Goal: Task Accomplishment & Management: Use online tool/utility

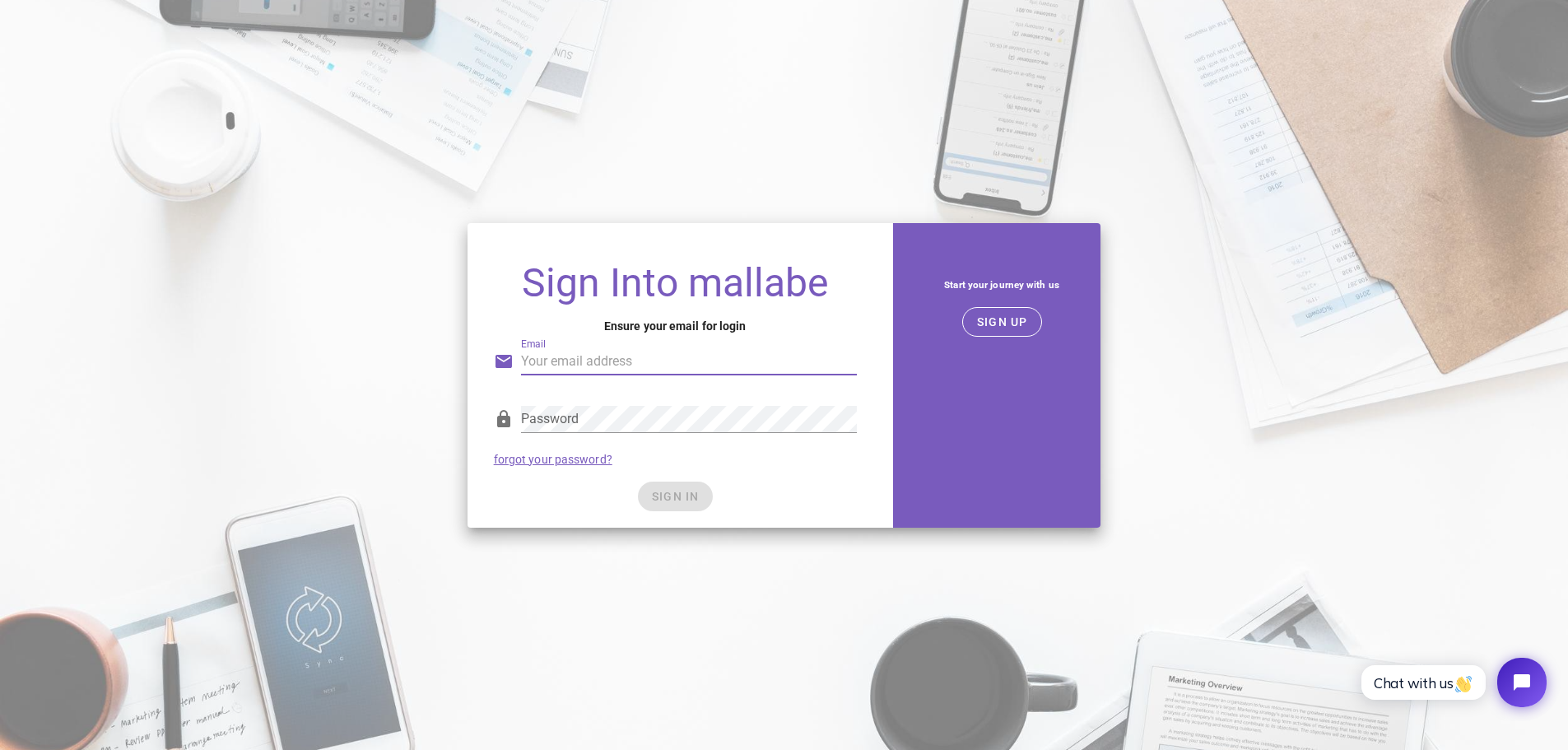
click at [569, 363] on input "Email" at bounding box center [689, 362] width 336 height 26
type input "arnold.mazgaj@gmail.com"
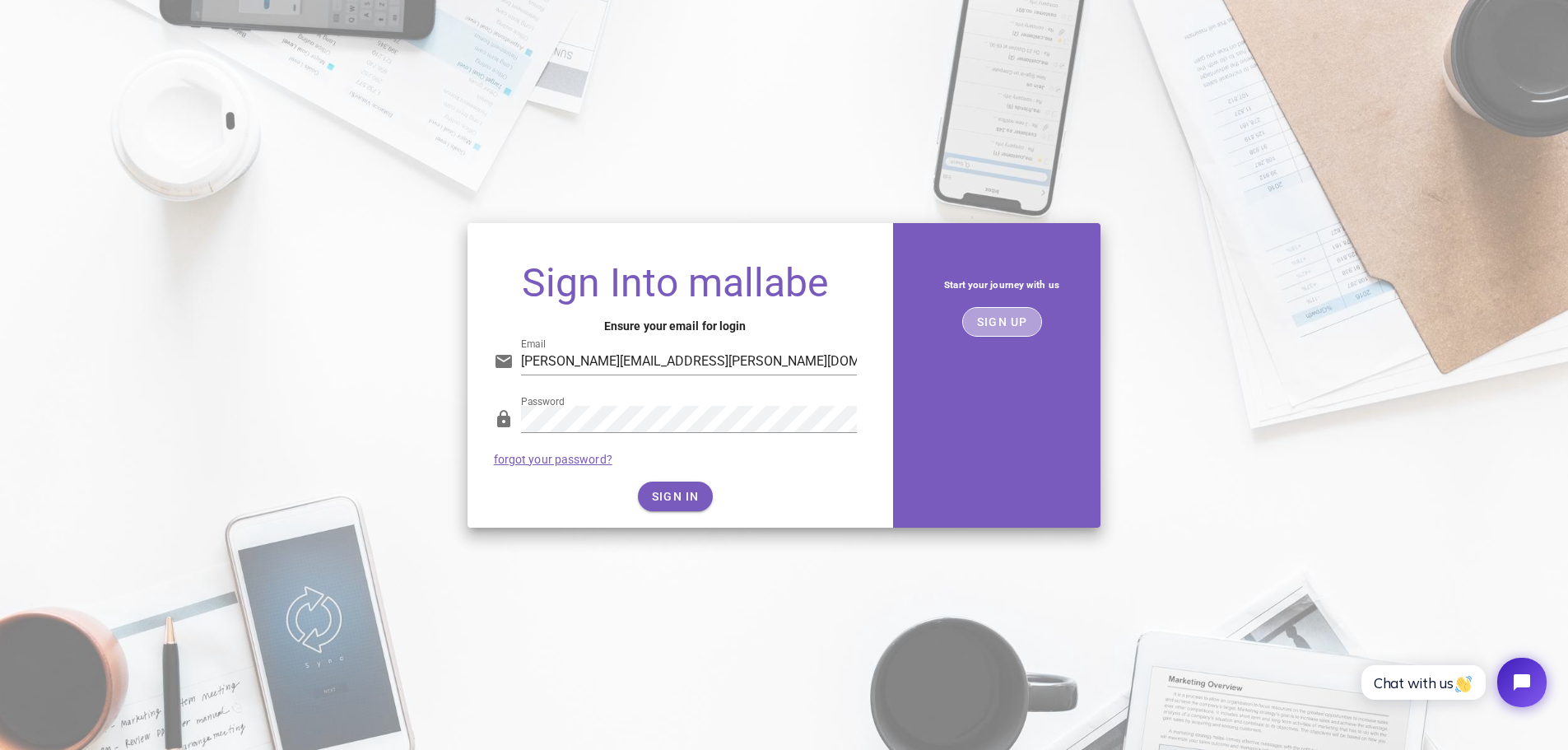
click at [993, 327] on span "SIGN UP" at bounding box center [1002, 322] width 52 height 13
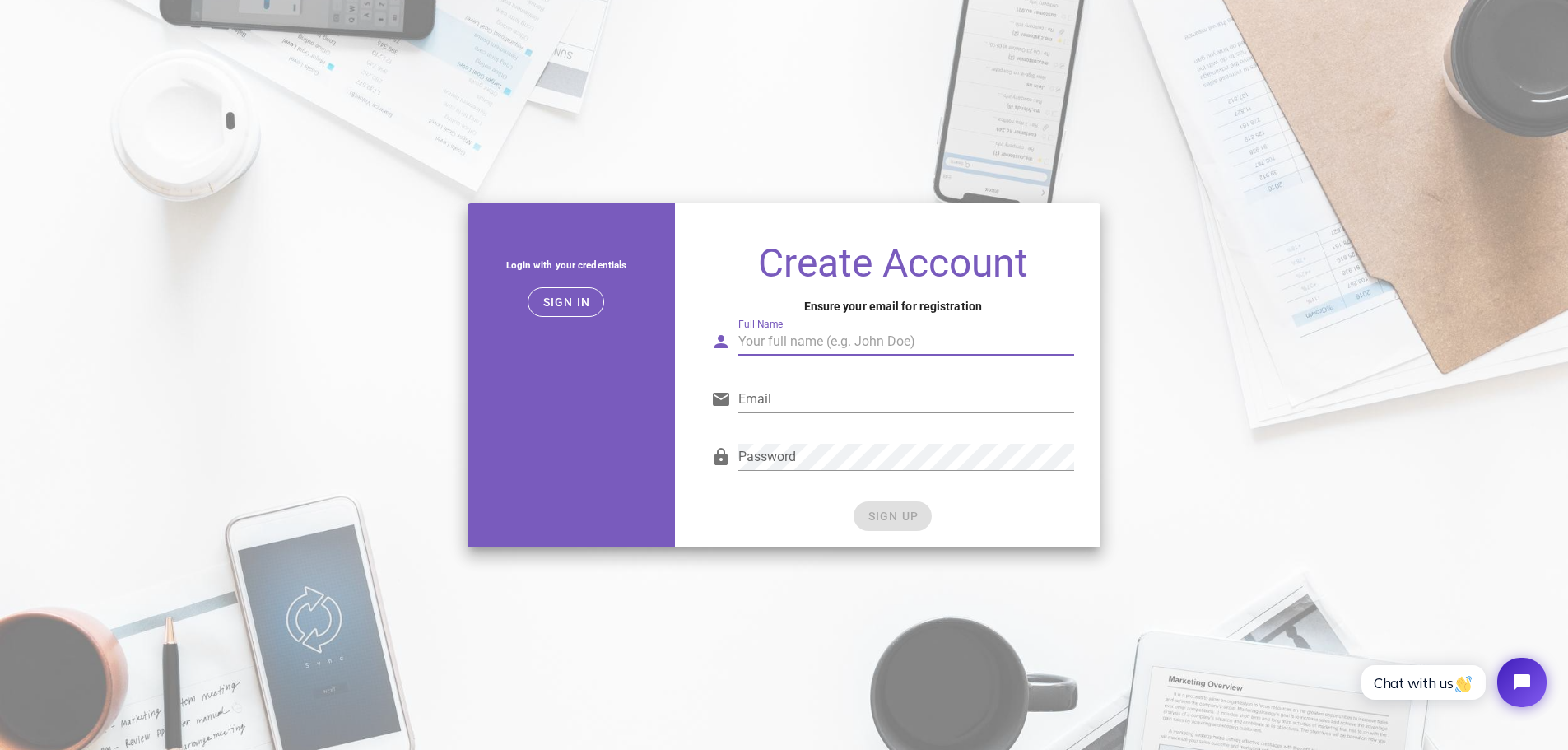
click at [786, 345] on input "Full Name" at bounding box center [906, 342] width 336 height 26
type input "Arni"
click at [801, 397] on input "Email" at bounding box center [906, 399] width 336 height 26
type input "arnold.mazgaj@gmail.com"
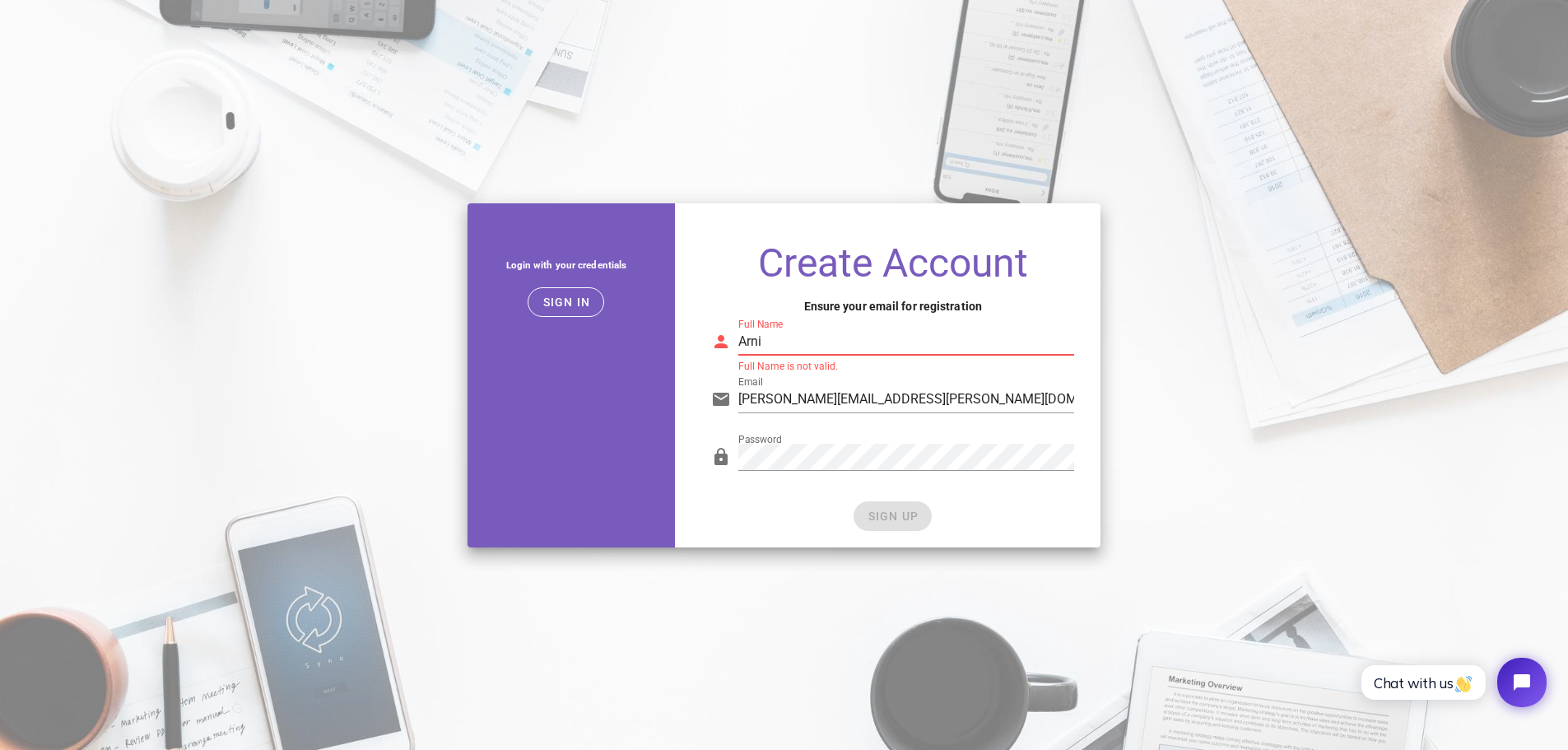
click at [793, 344] on input "Arni" at bounding box center [906, 342] width 336 height 26
type input "Arnold Mazgaj"
click at [905, 513] on span "SIGN UP" at bounding box center [892, 516] width 52 height 13
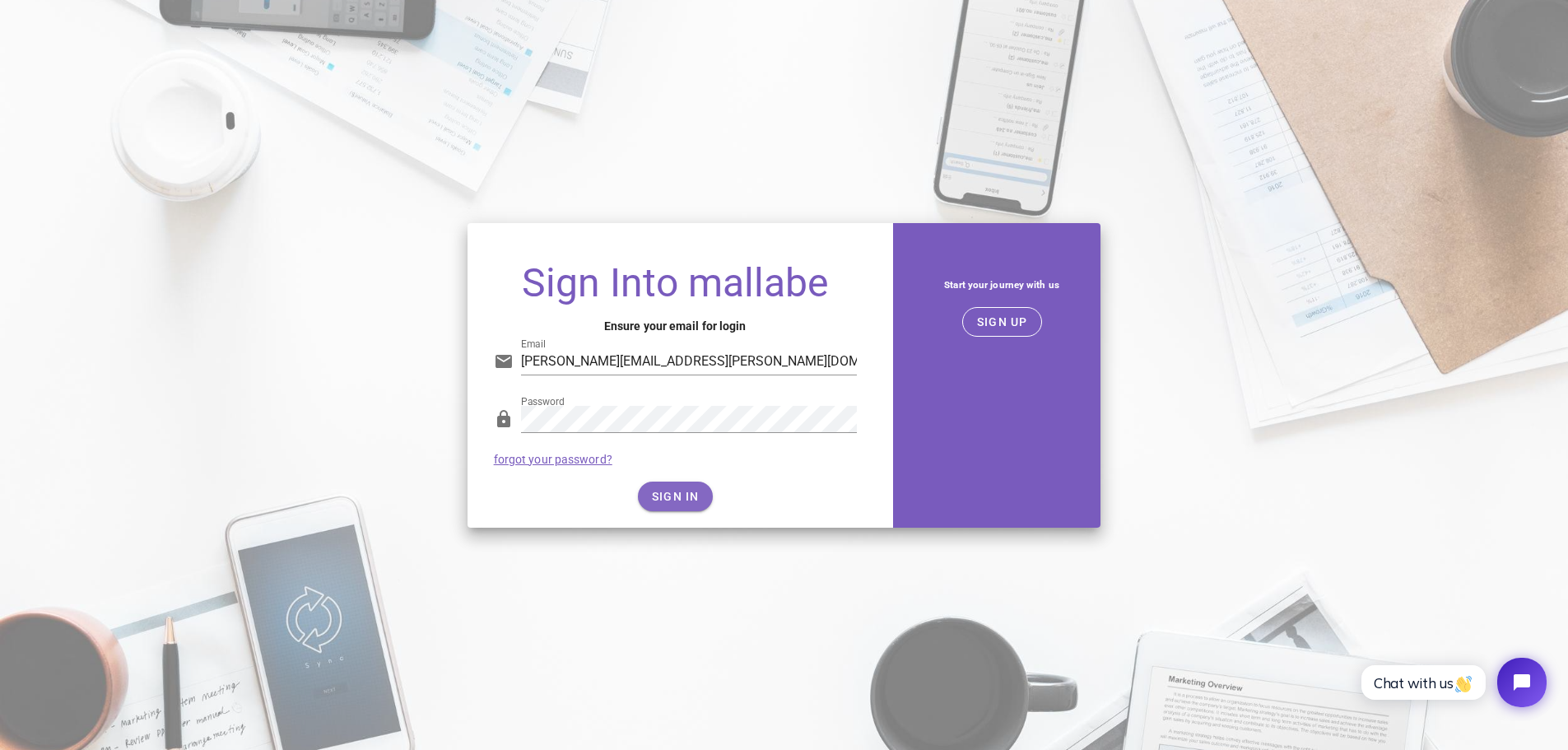
click at [672, 501] on div "SIGN IN" at bounding box center [675, 496] width 363 height 30
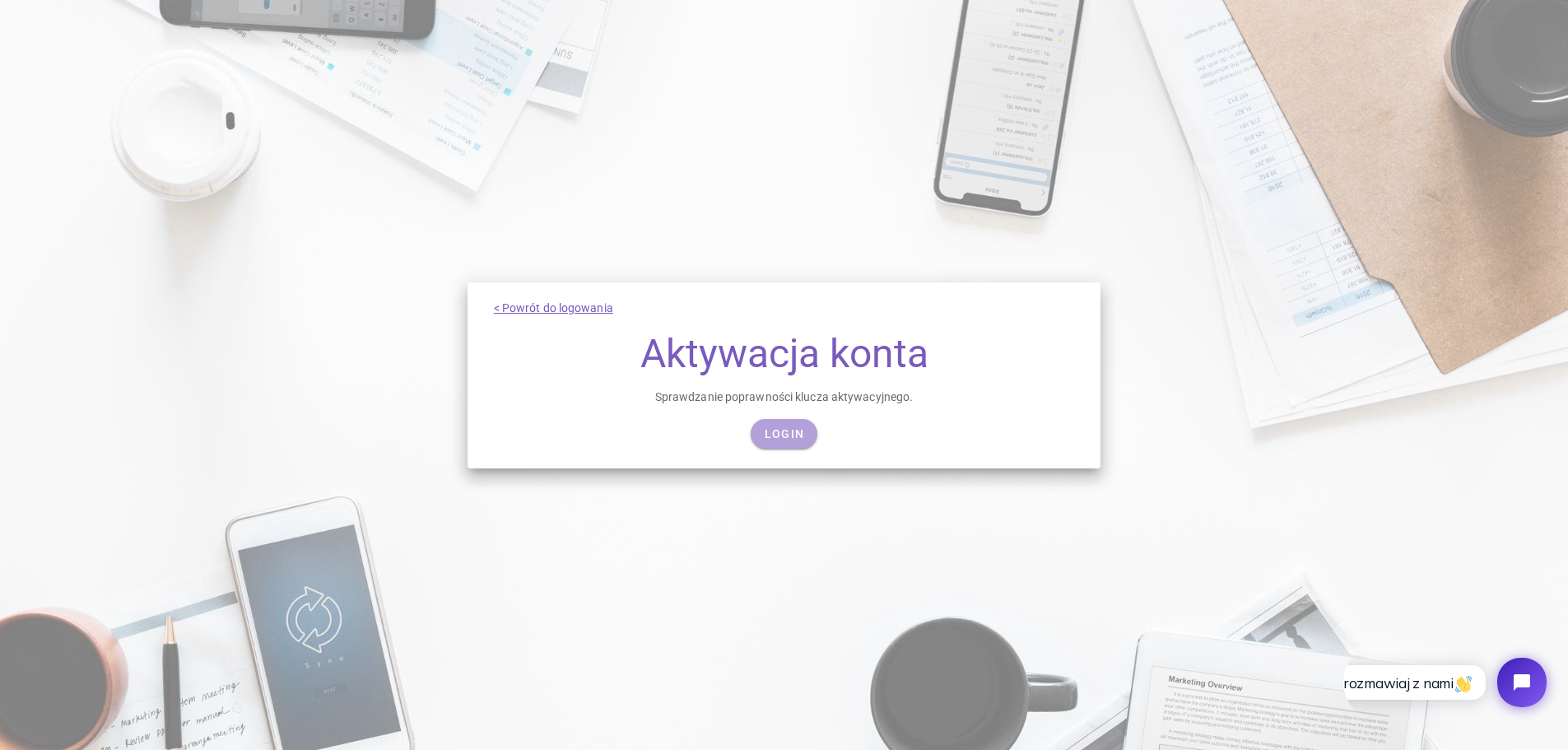
click at [786, 434] on font "Login" at bounding box center [784, 434] width 40 height 13
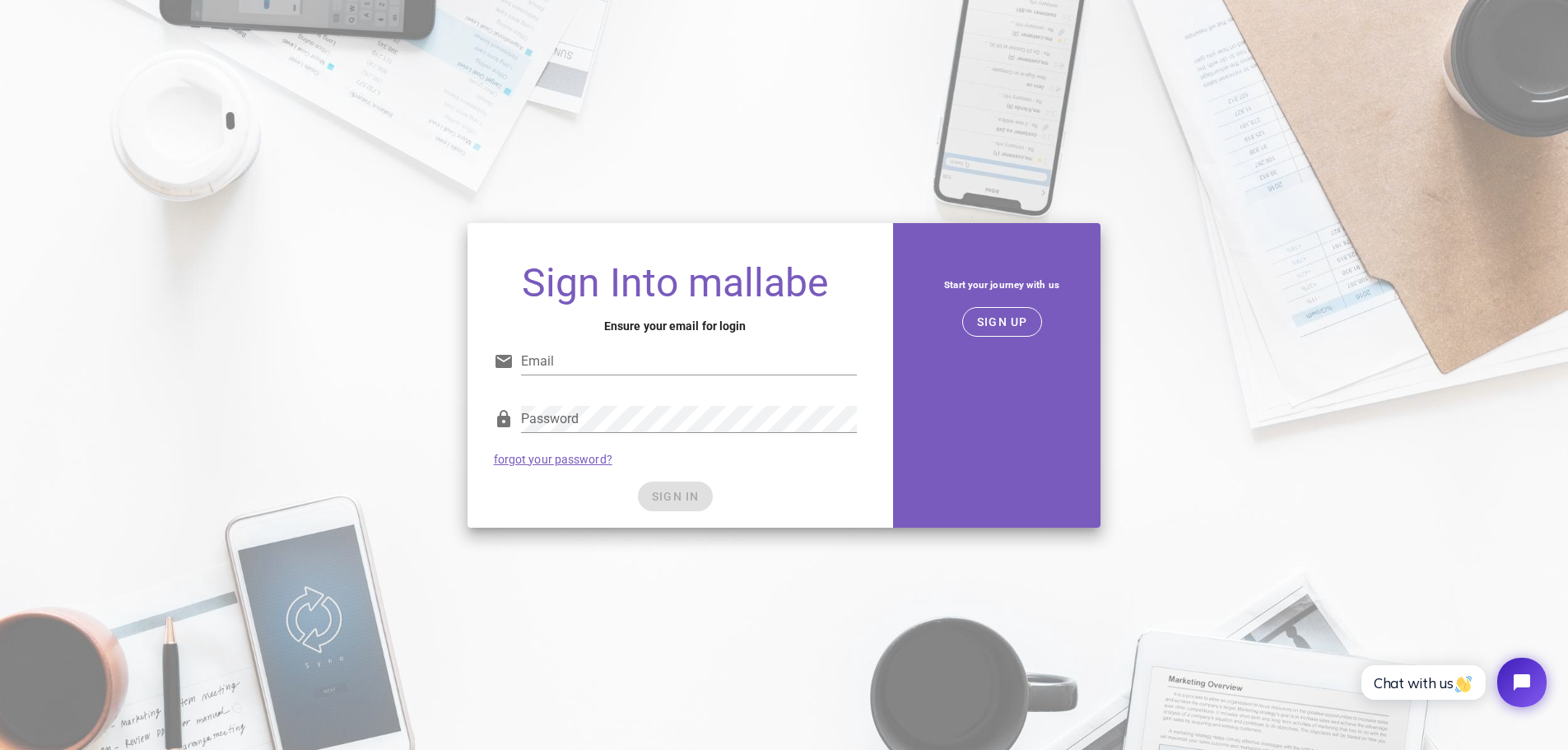
type input "arnold.mazgaj@gmail.com"
click at [674, 498] on div "SIGN IN" at bounding box center [675, 496] width 363 height 30
click at [674, 497] on span "SIGN IN" at bounding box center [675, 496] width 49 height 13
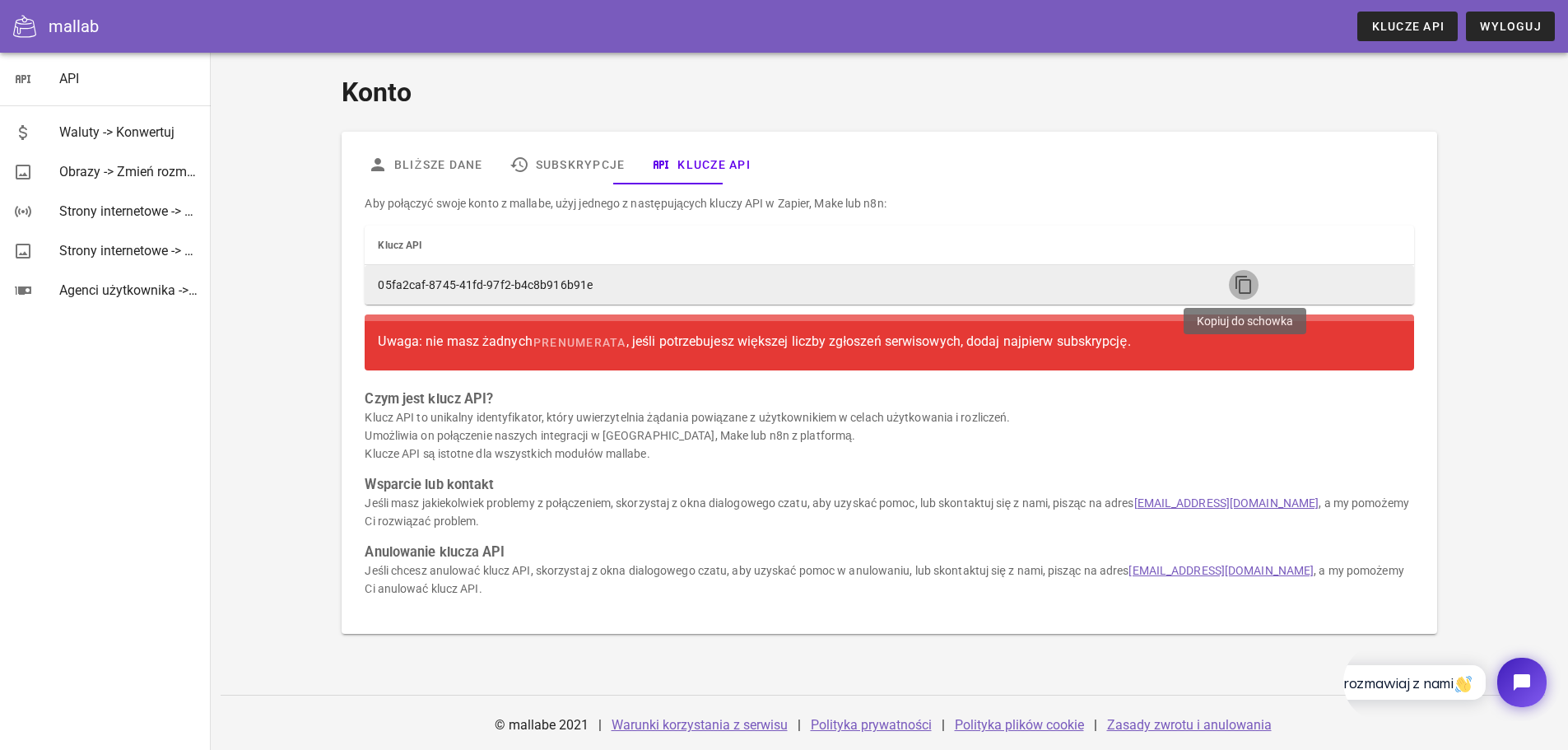
click at [1243, 284] on icon "button" at bounding box center [1243, 285] width 20 height 20
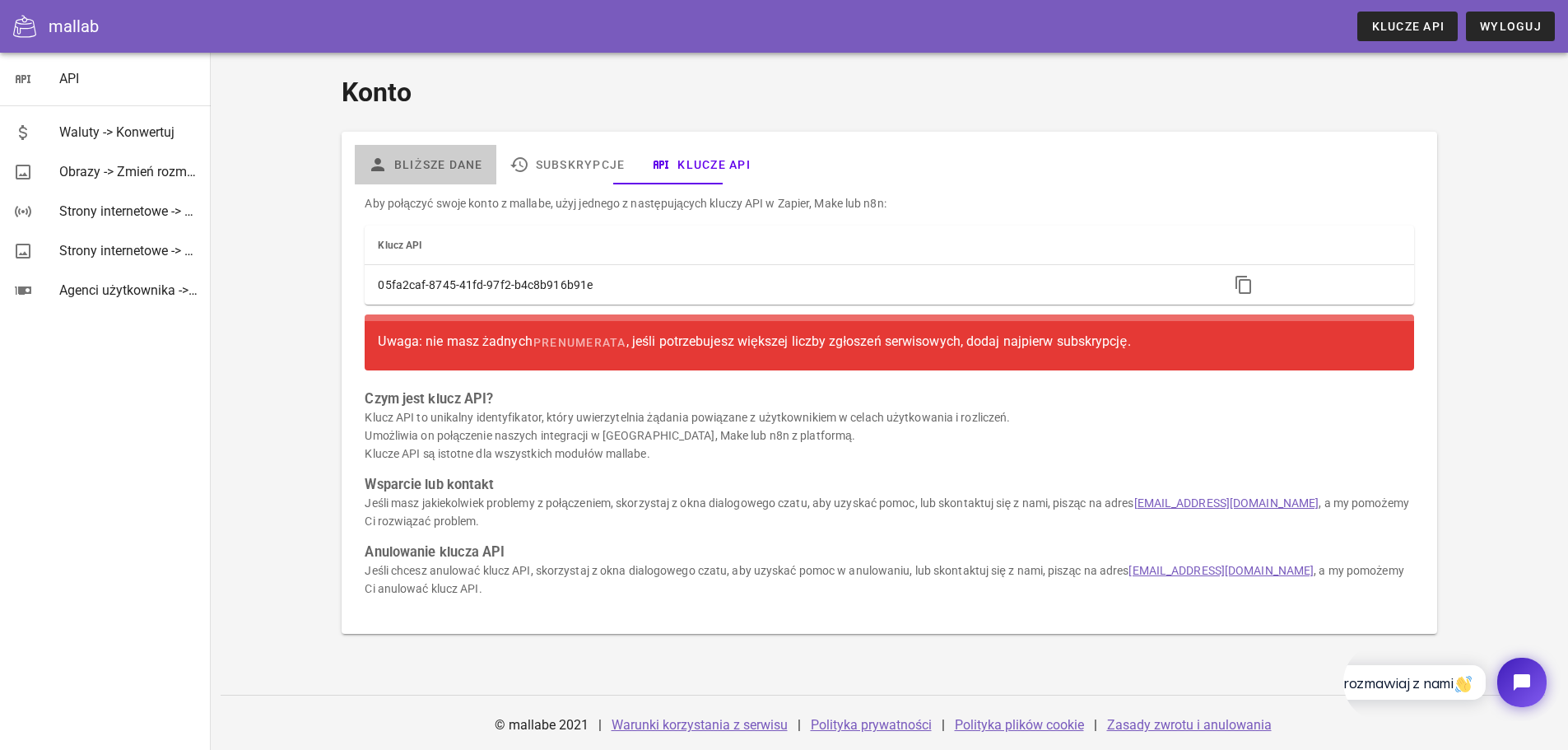
click at [465, 165] on font "Bliższe dane" at bounding box center [438, 165] width 89 height 13
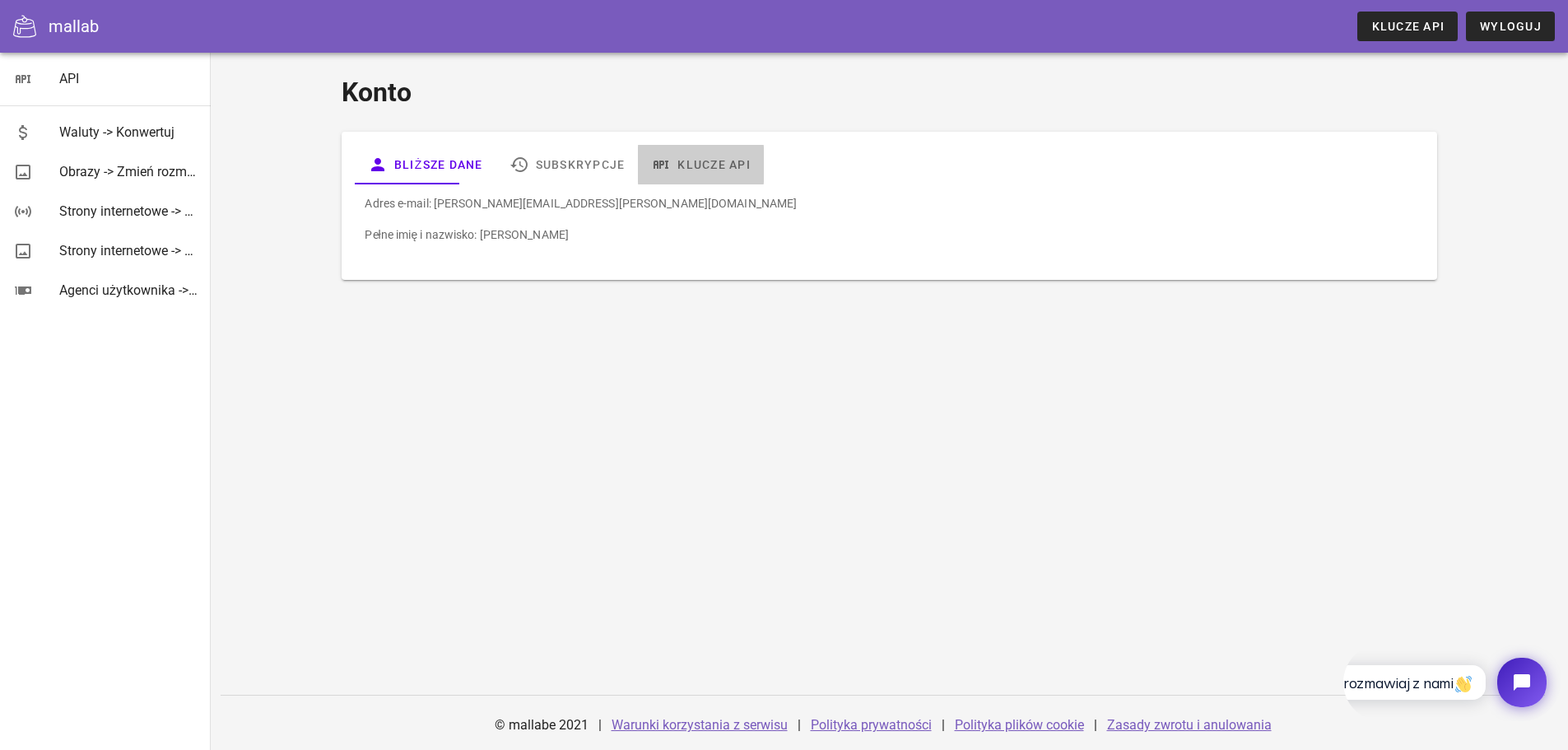
click at [715, 163] on font "Klucze API" at bounding box center [714, 165] width 73 height 13
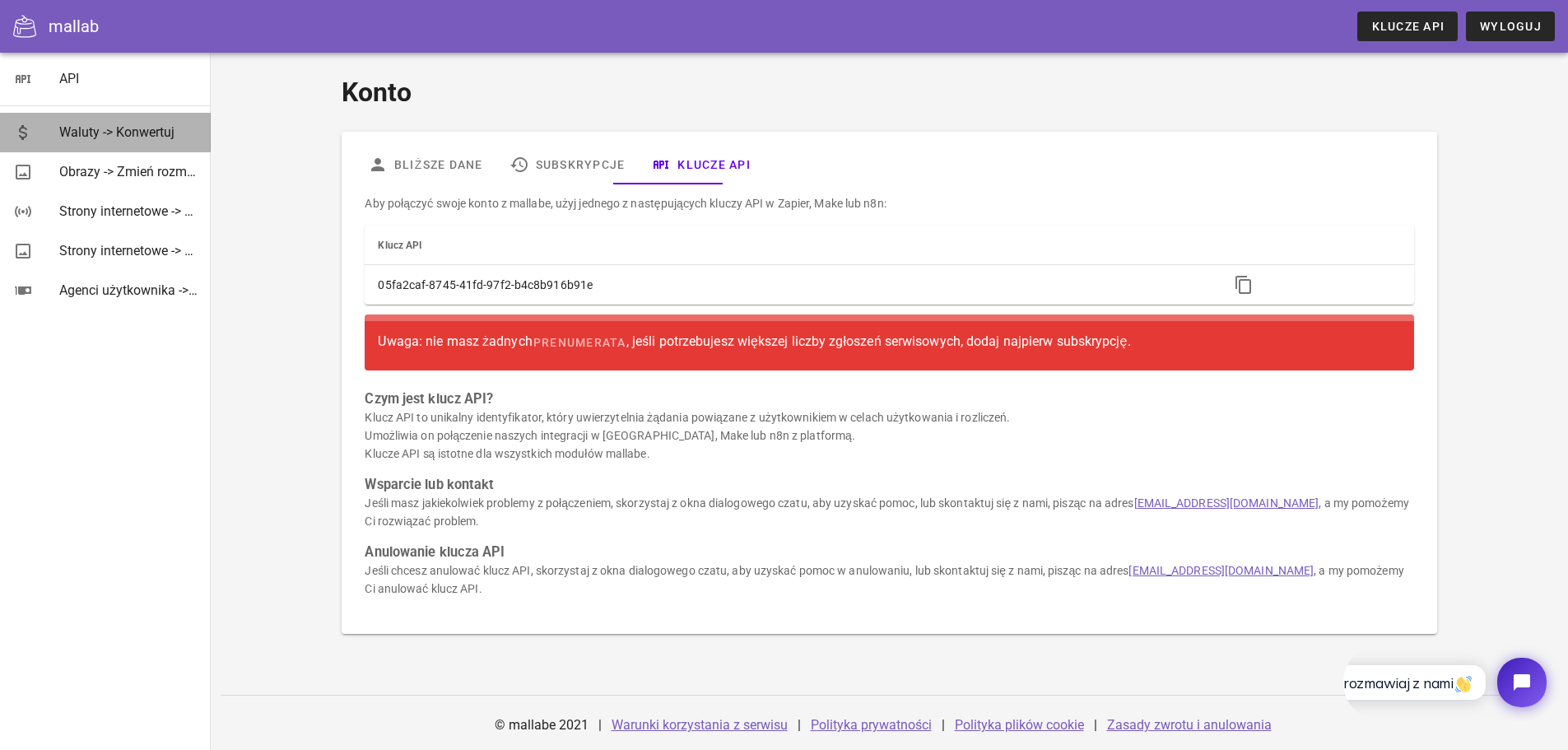
click at [110, 133] on font "Waluty -> Konwertuj" at bounding box center [117, 132] width 115 height 16
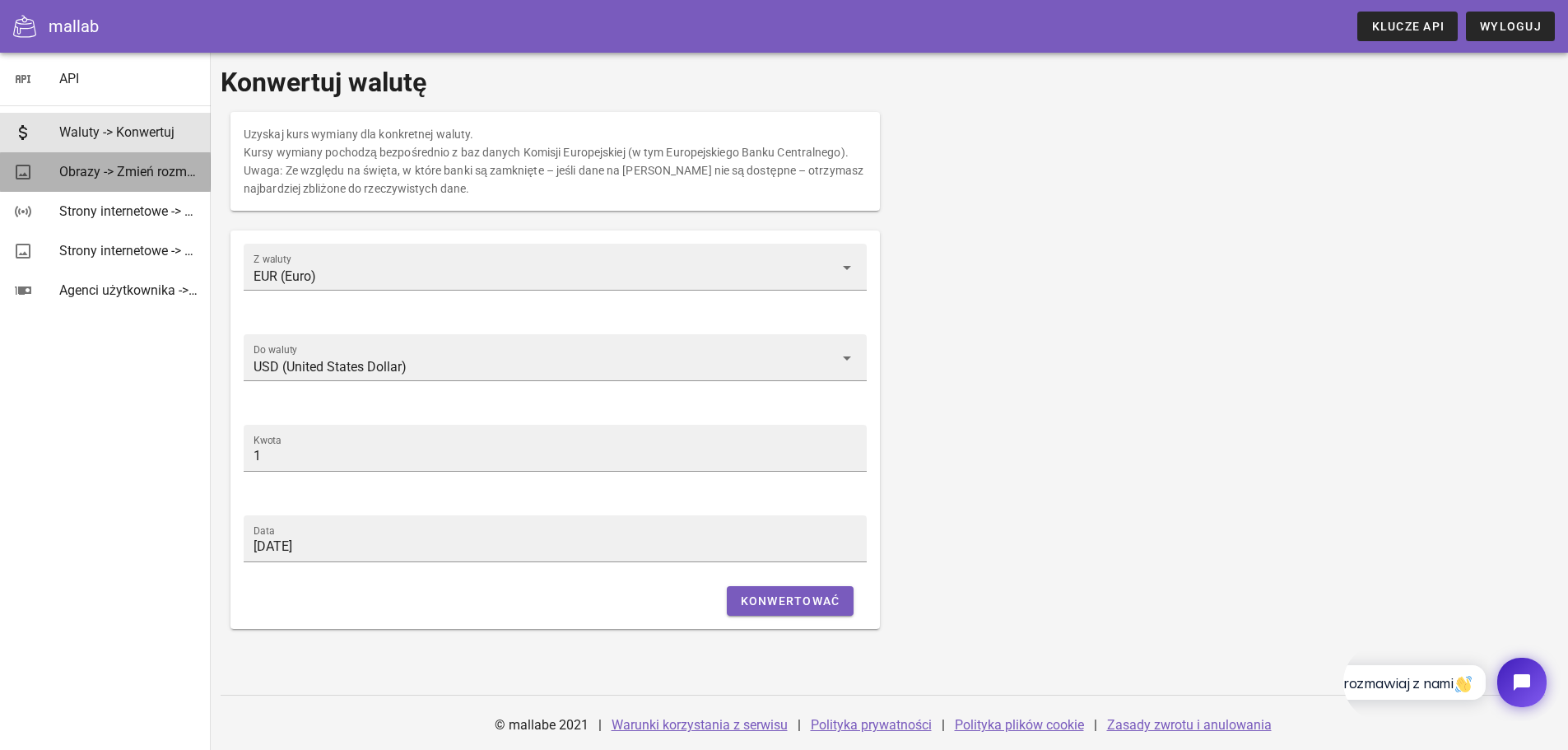
click at [154, 173] on font "Obrazy -> Zmień rozmiar" at bounding box center [130, 171] width 143 height 16
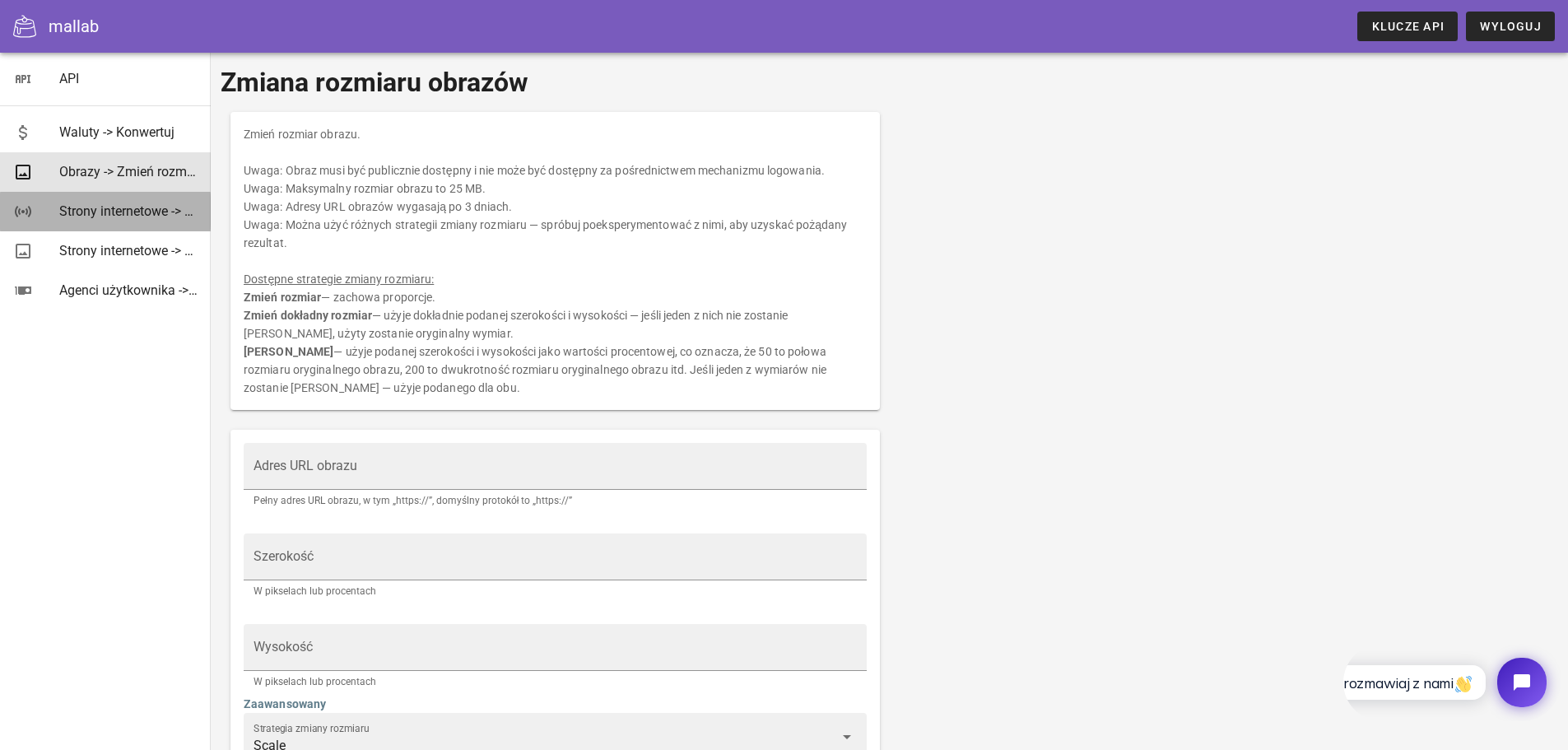
click at [147, 212] on font "Strony internetowe -> Status" at bounding box center [141, 211] width 163 height 16
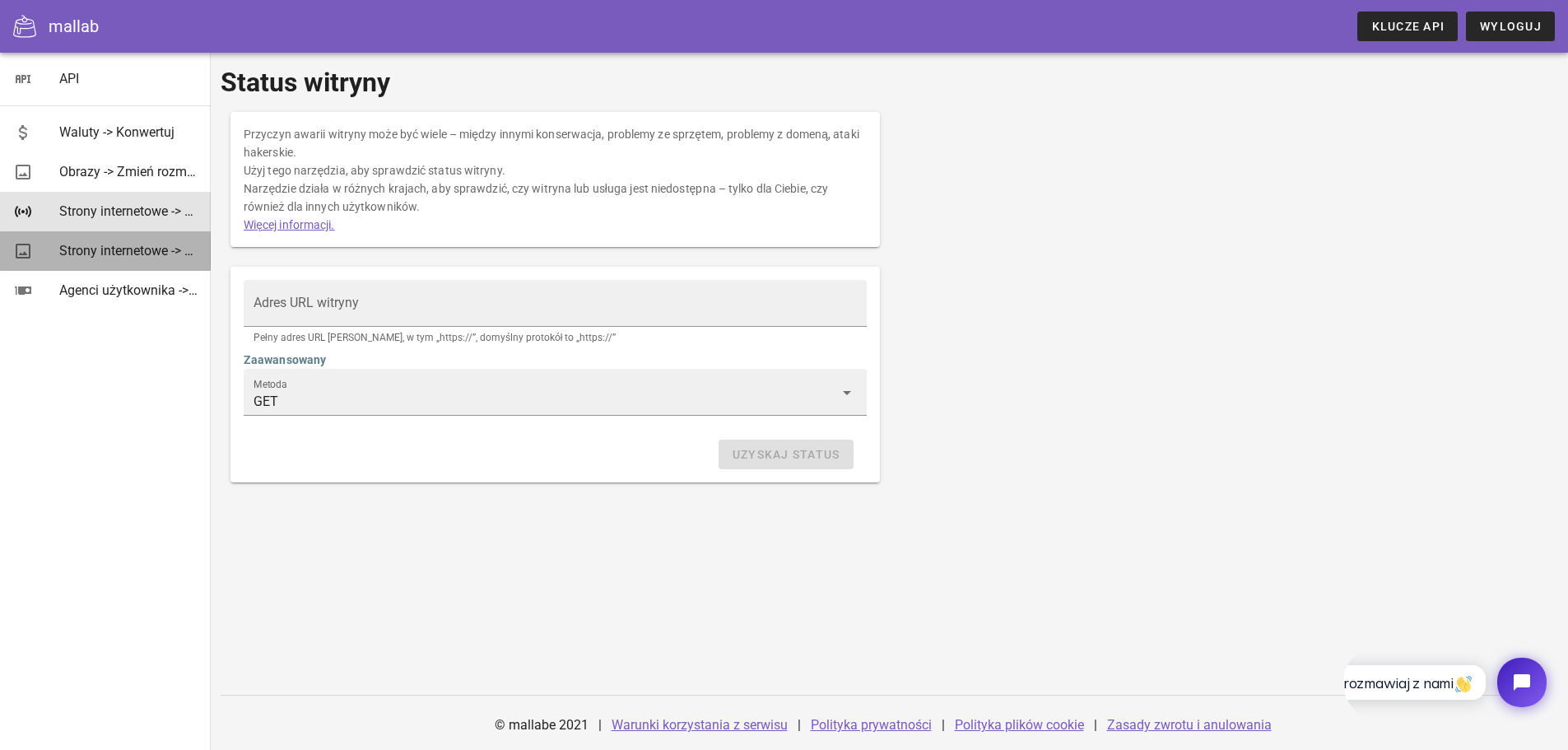
click at [139, 251] on font "Strony internetowe -> Miniatura" at bounding box center [150, 251] width 181 height 16
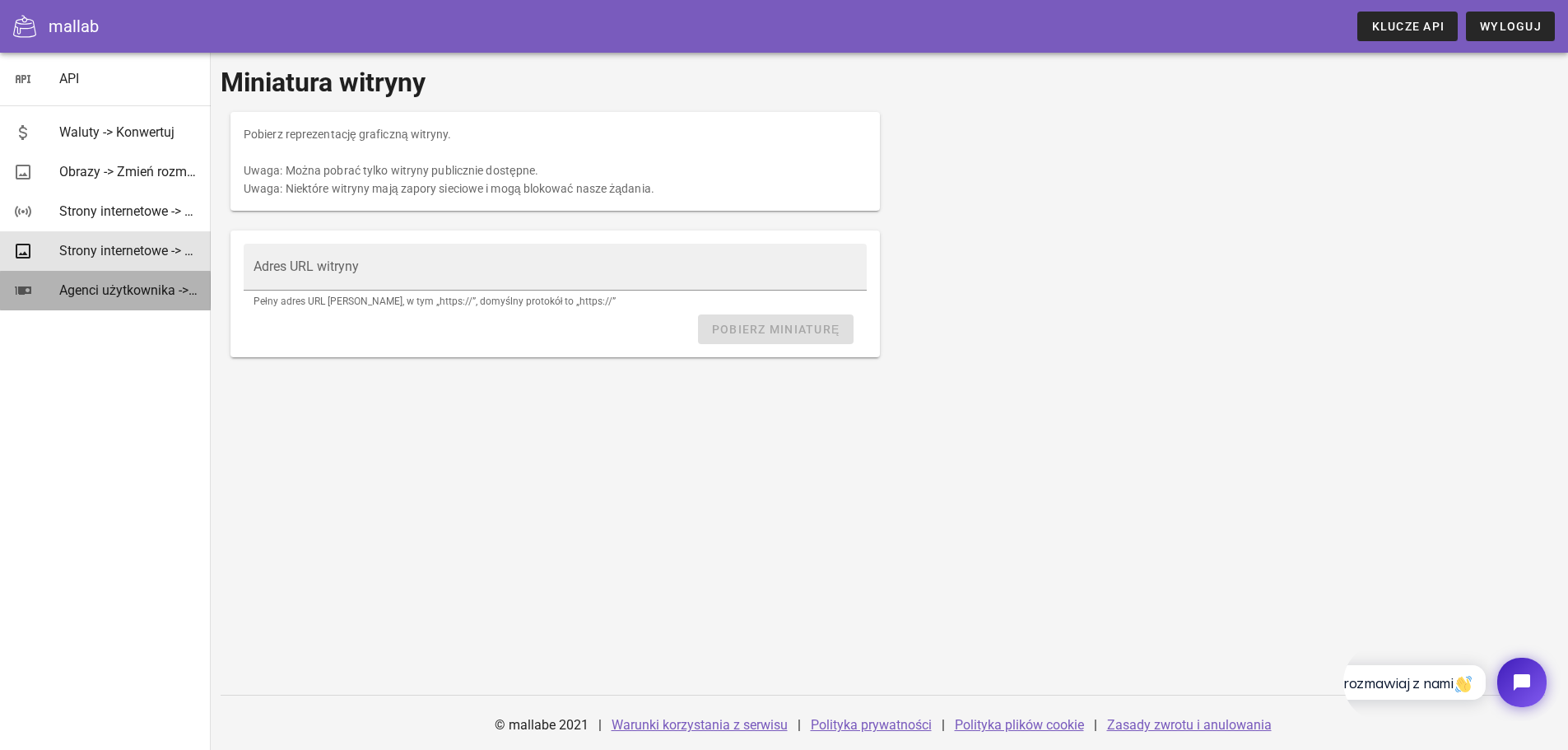
click at [147, 292] on font "Agenci użytkownika -> Analiza" at bounding box center [147, 290] width 176 height 16
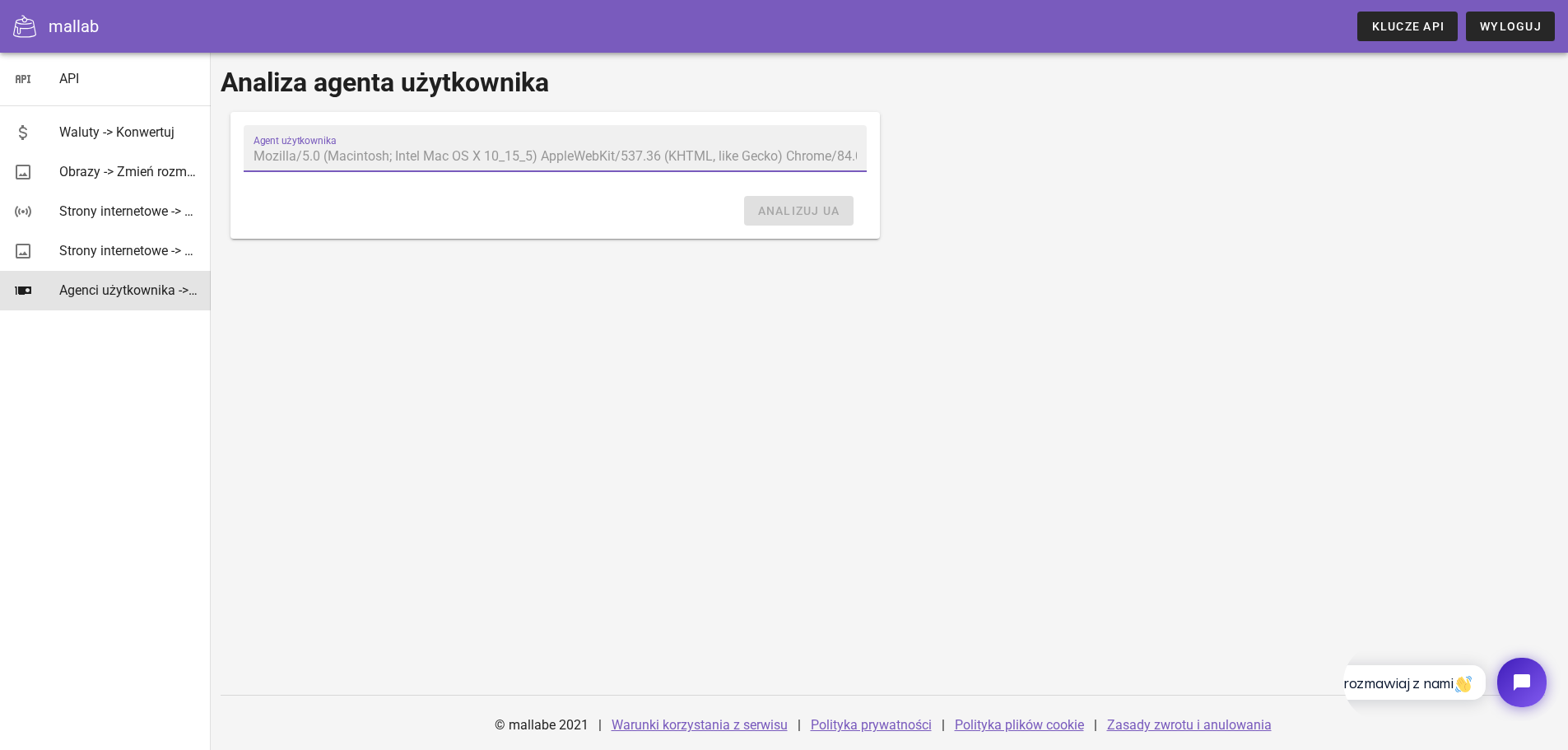
click at [368, 157] on input "Agent użytkownika" at bounding box center [555, 157] width 603 height 26
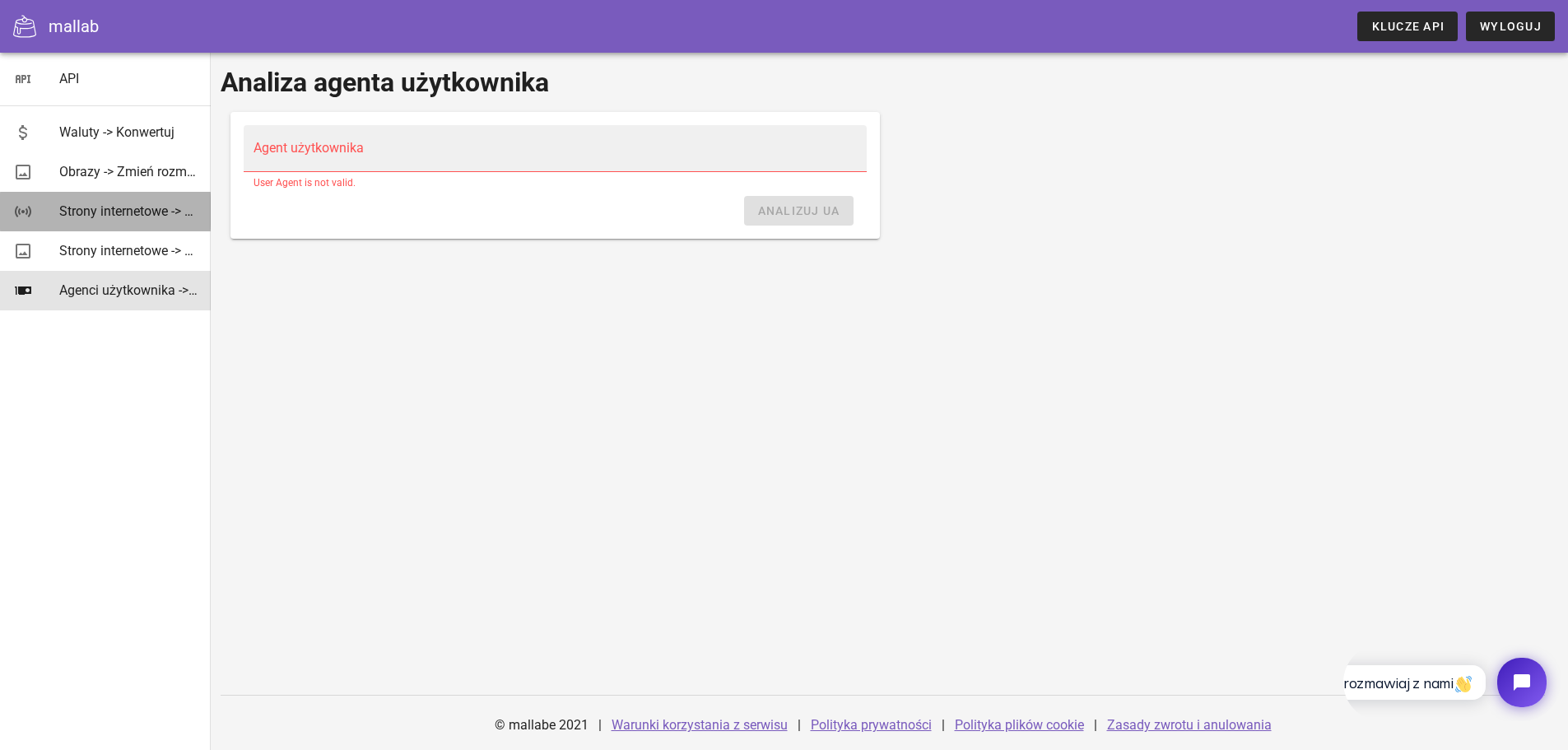
click at [143, 213] on font "Strony internetowe -> Status" at bounding box center [141, 211] width 163 height 16
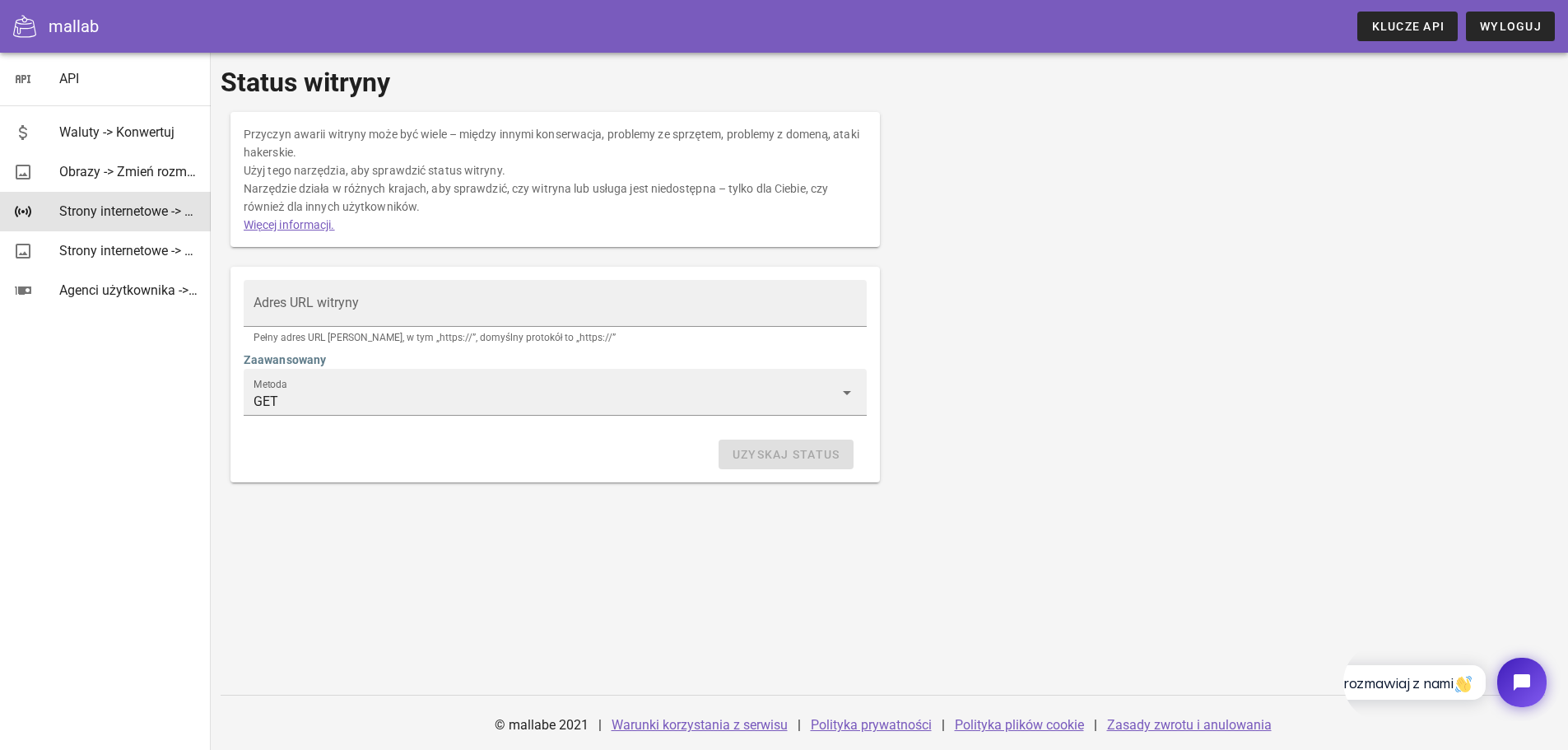
click at [288, 223] on font "Więcej informacji." at bounding box center [289, 225] width 91 height 13
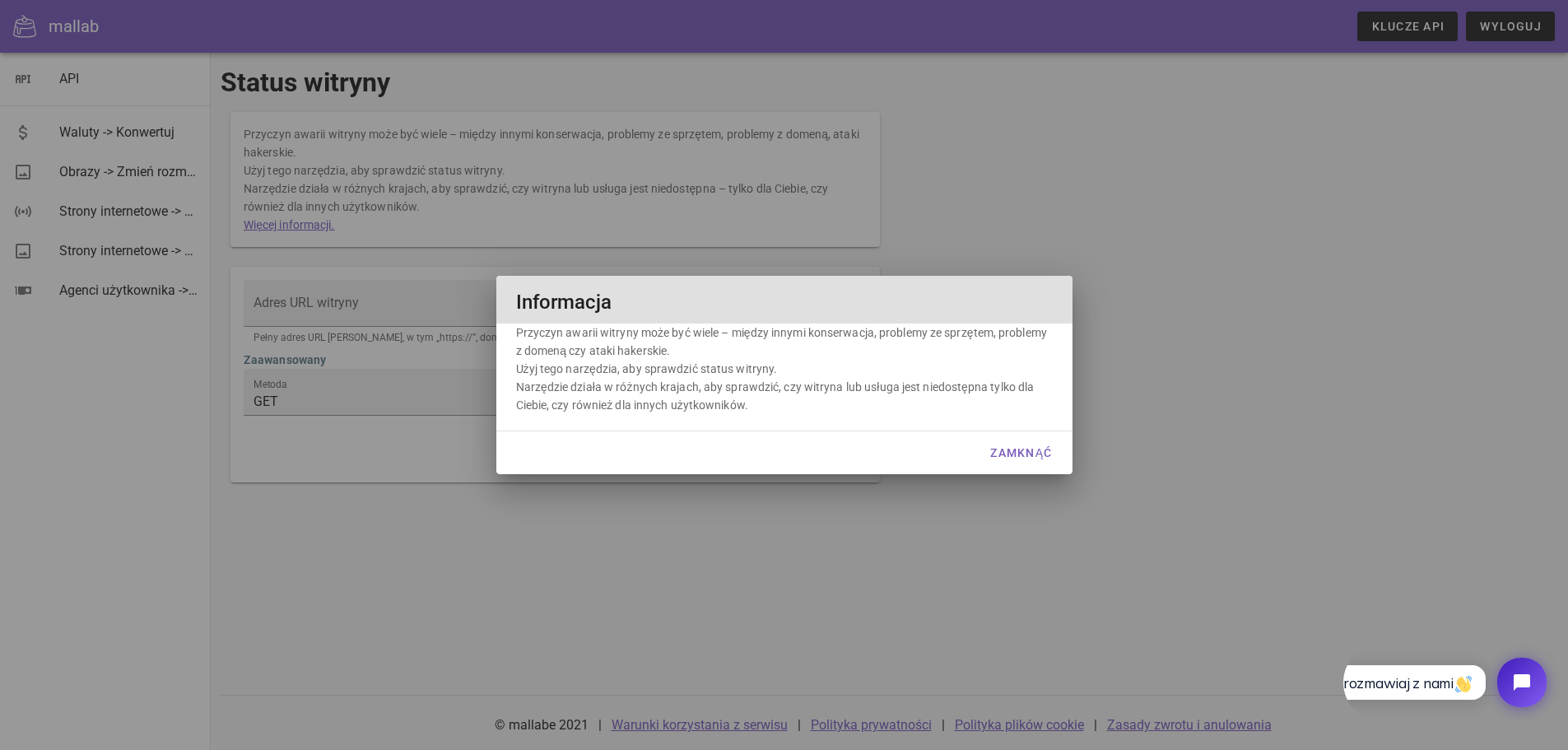
click at [1049, 244] on div at bounding box center [784, 375] width 1568 height 750
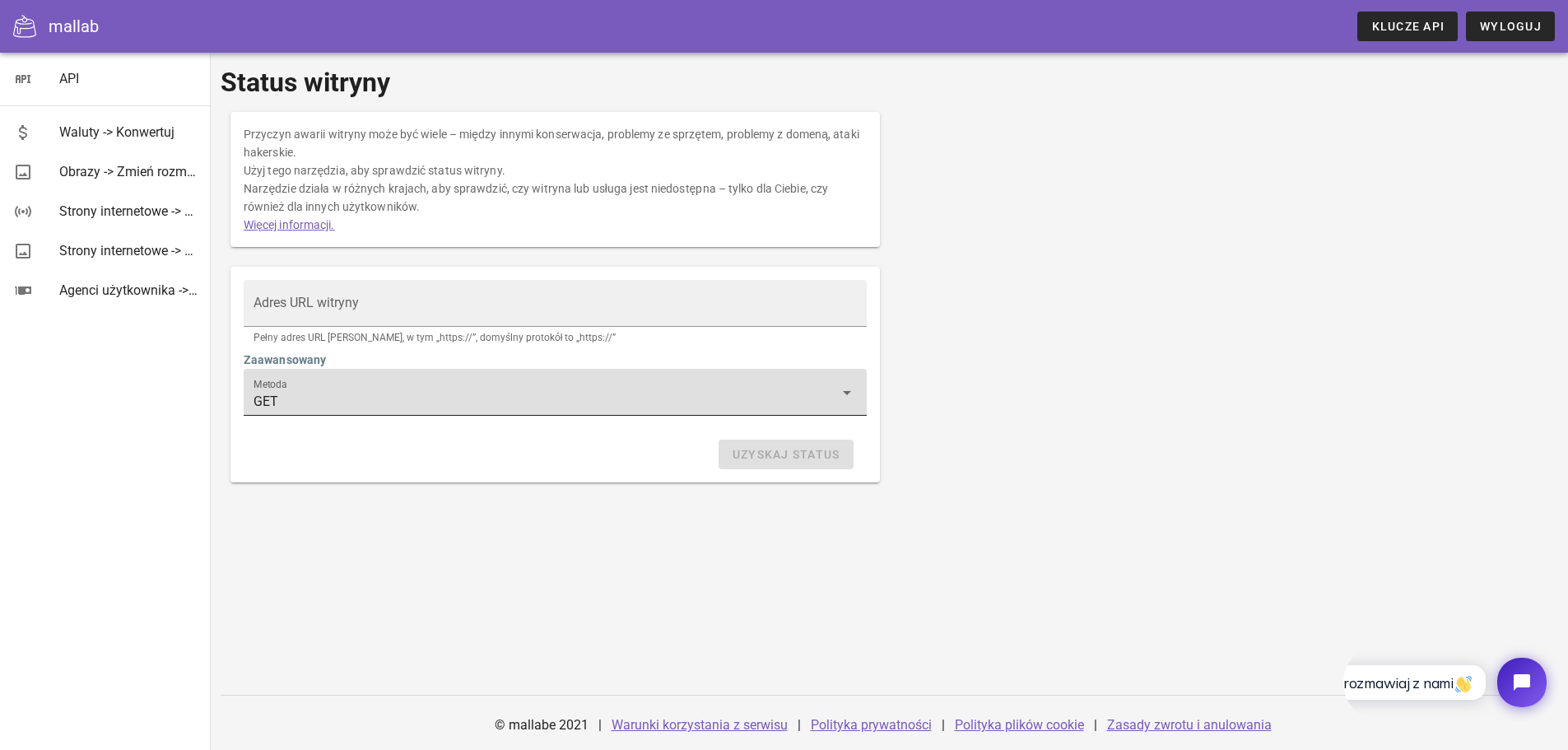
click at [844, 395] on icon at bounding box center [847, 392] width 20 height 20
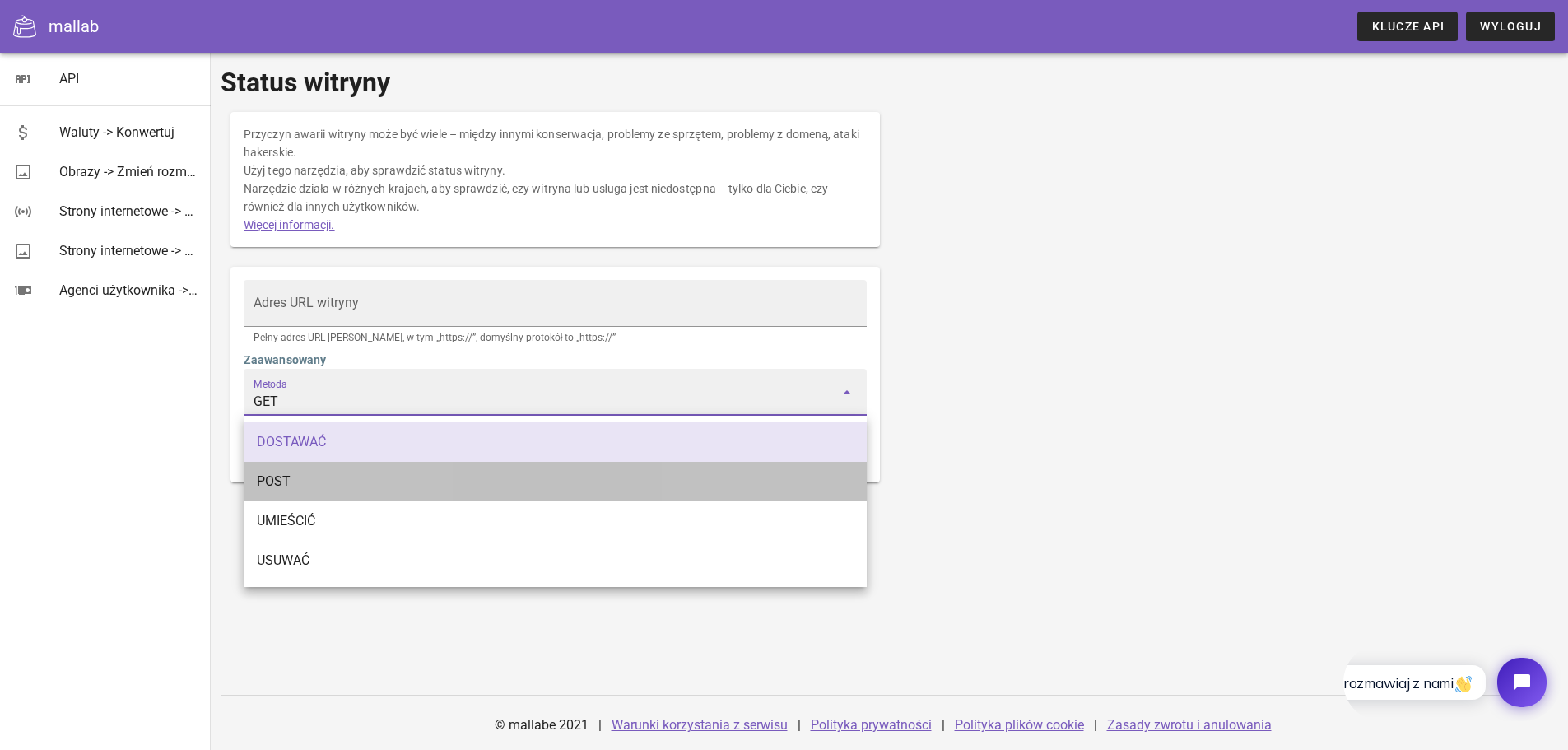
click at [367, 483] on div "POST" at bounding box center [555, 480] width 597 height 16
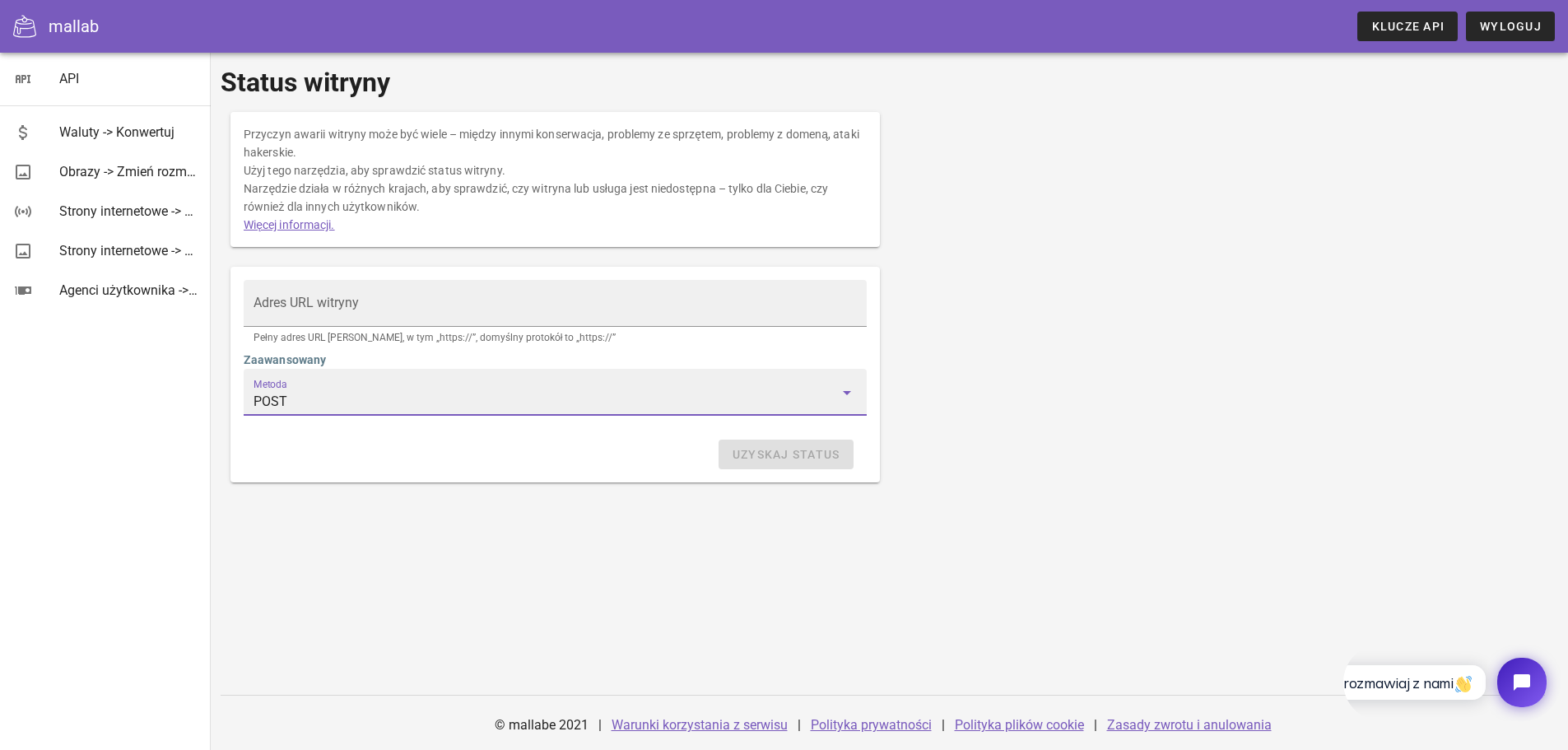
click at [845, 395] on icon at bounding box center [847, 392] width 20 height 20
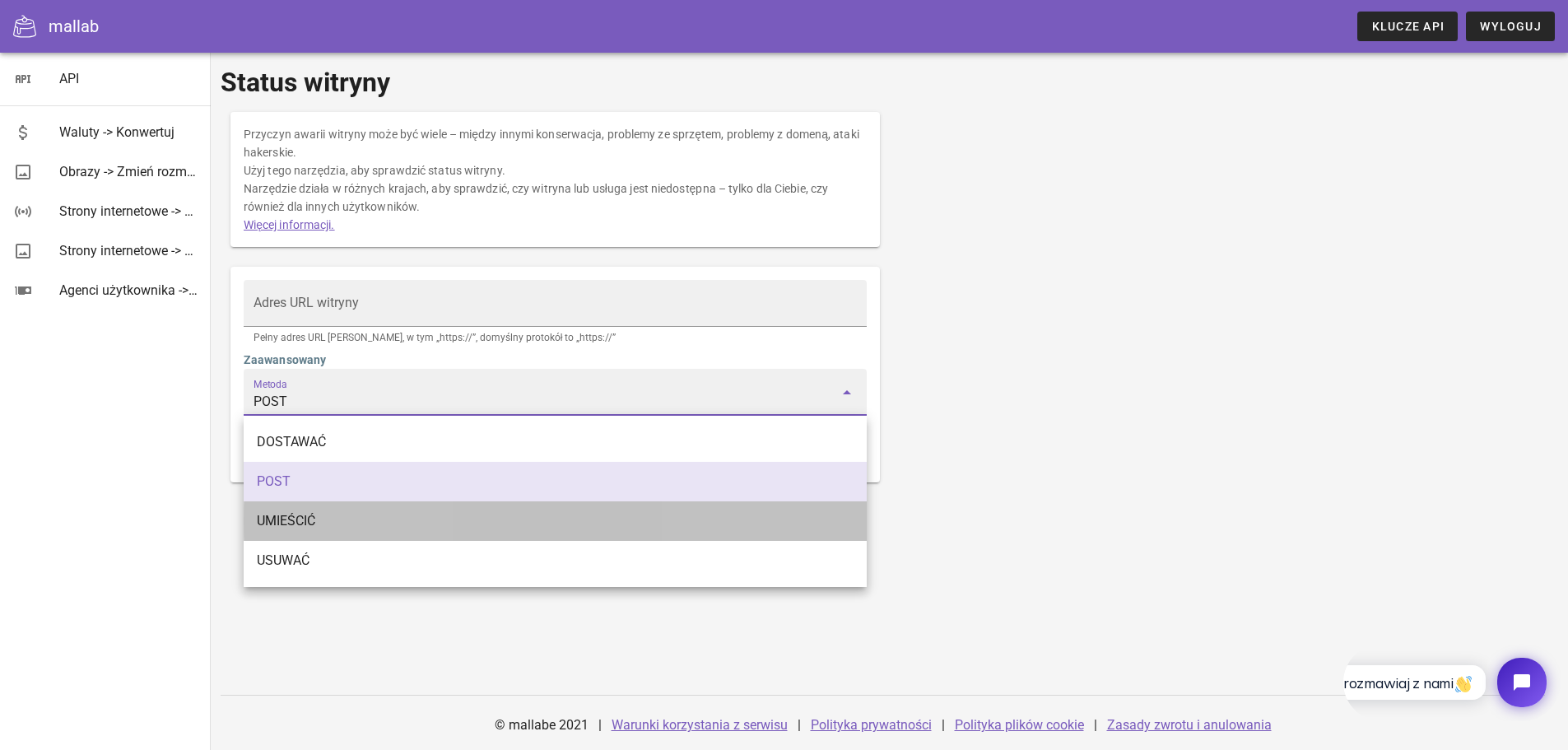
click at [432, 524] on div "UMIEŚCIĆ" at bounding box center [555, 520] width 597 height 16
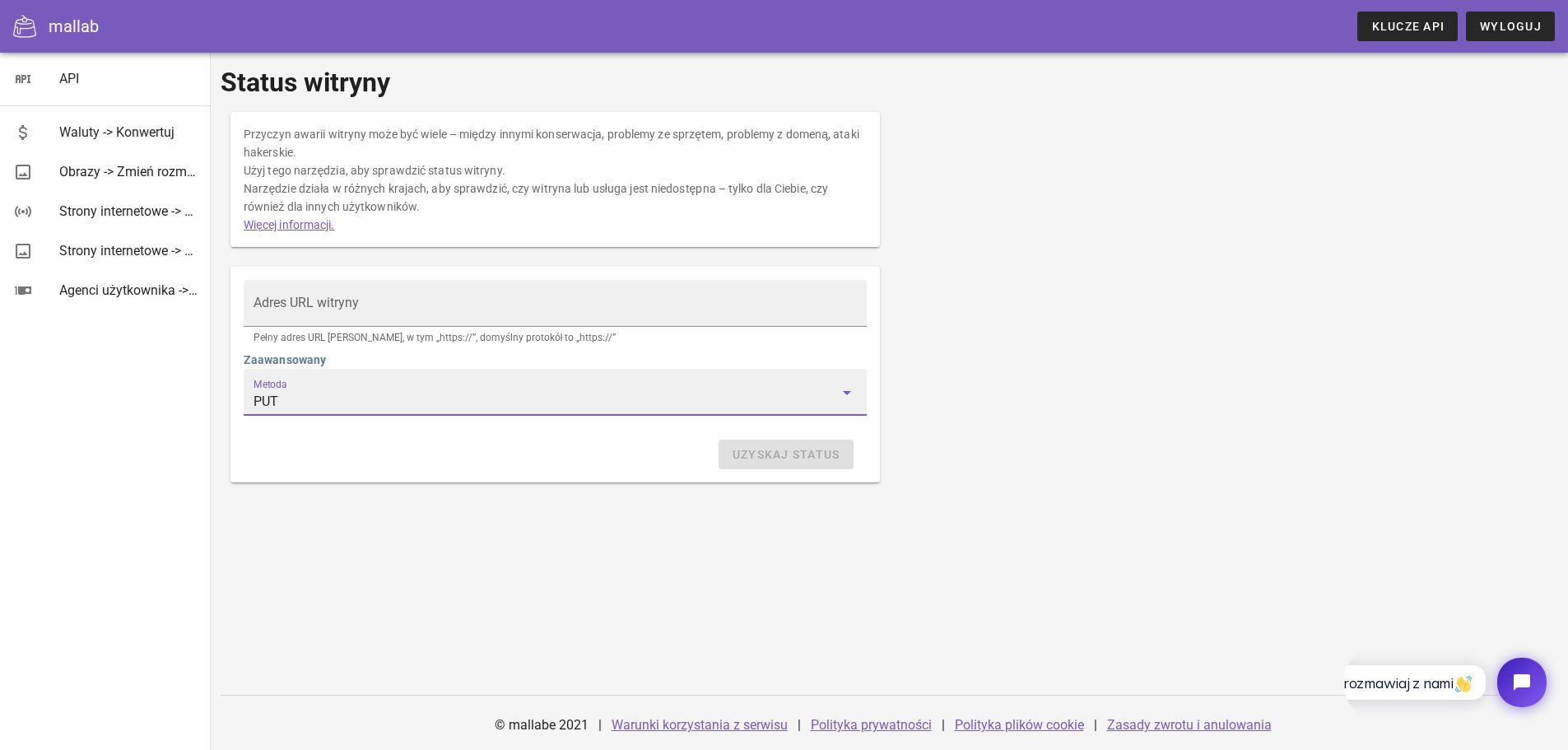
drag, startPoint x: 849, startPoint y: 400, endPoint x: 829, endPoint y: 401, distance: 20.0
click at [841, 400] on icon at bounding box center [847, 392] width 20 height 20
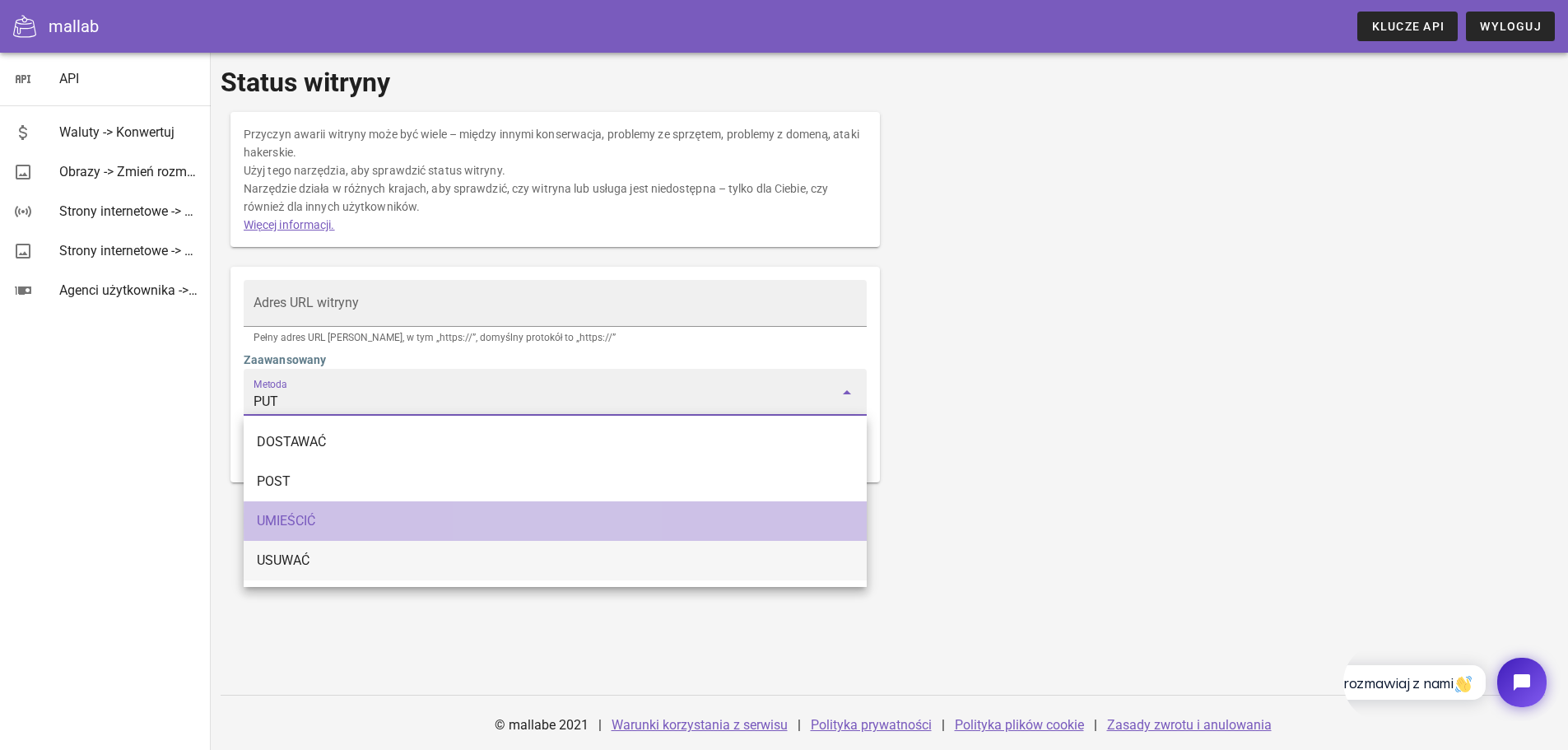
drag, startPoint x: 490, startPoint y: 522, endPoint x: 433, endPoint y: 560, distance: 68.5
click at [442, 555] on div "DOSTAWAĆ POST UMIEŚCIĆ USUWAĆ" at bounding box center [555, 501] width 623 height 171
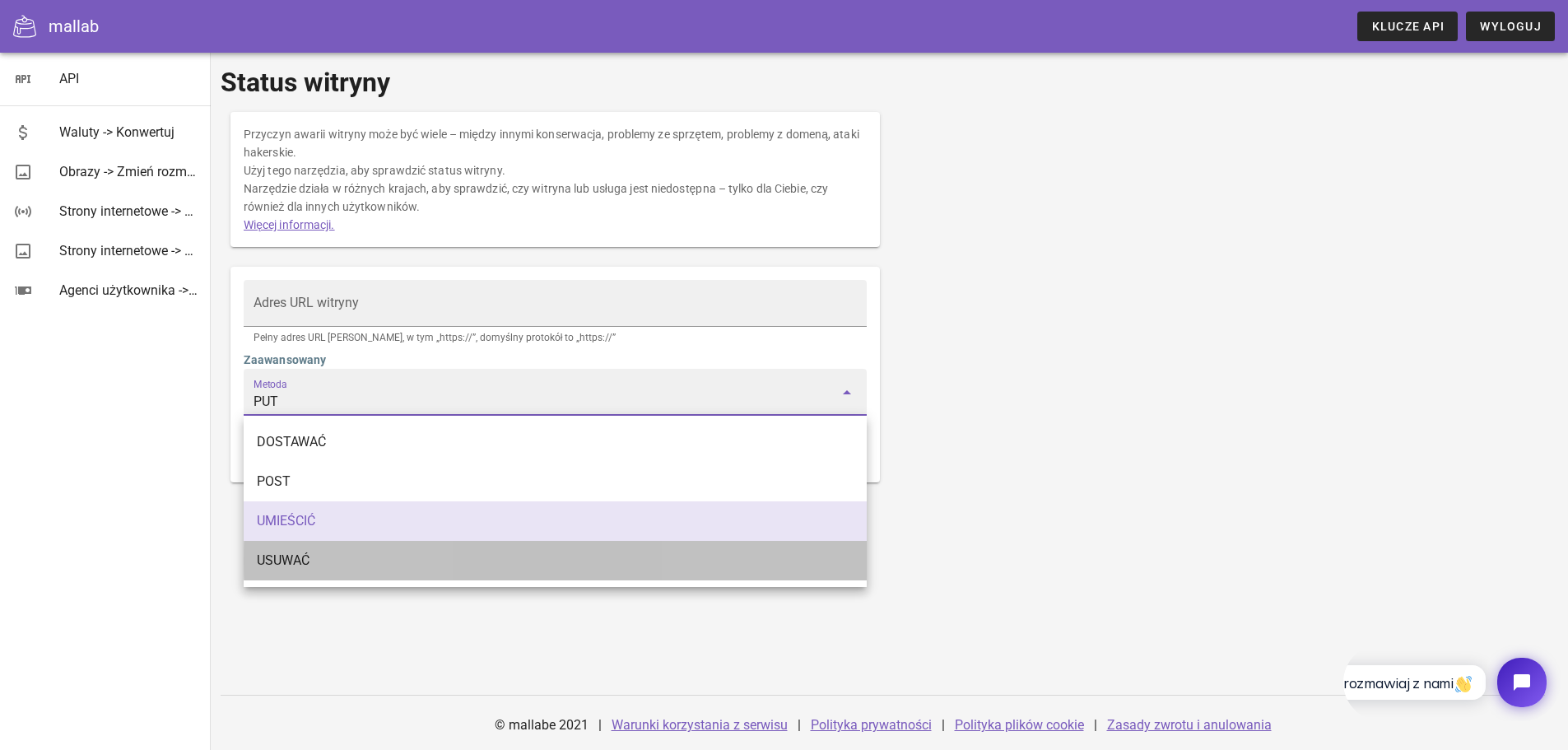
click at [418, 561] on div "USUWAĆ" at bounding box center [555, 560] width 597 height 16
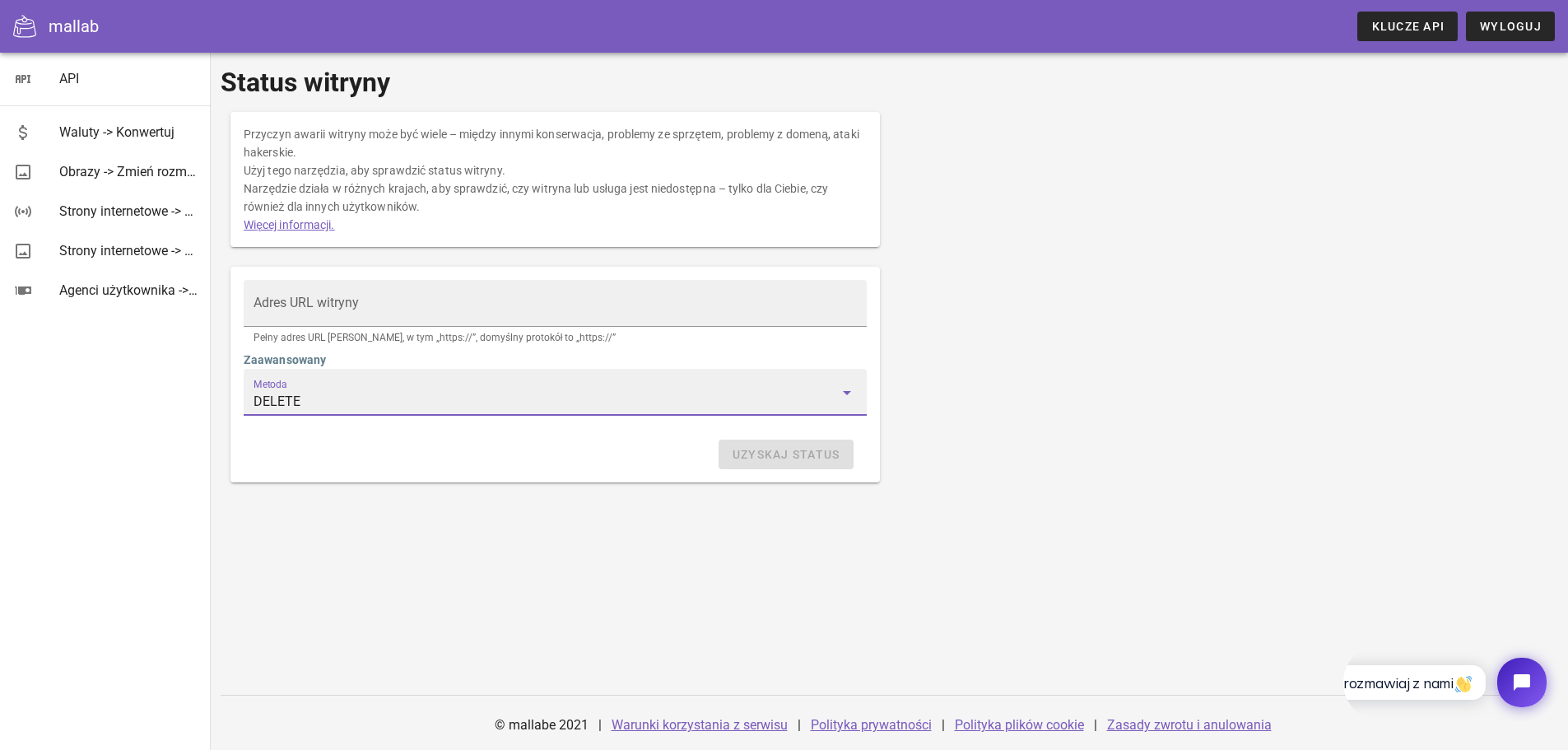
click at [846, 395] on icon at bounding box center [847, 392] width 20 height 20
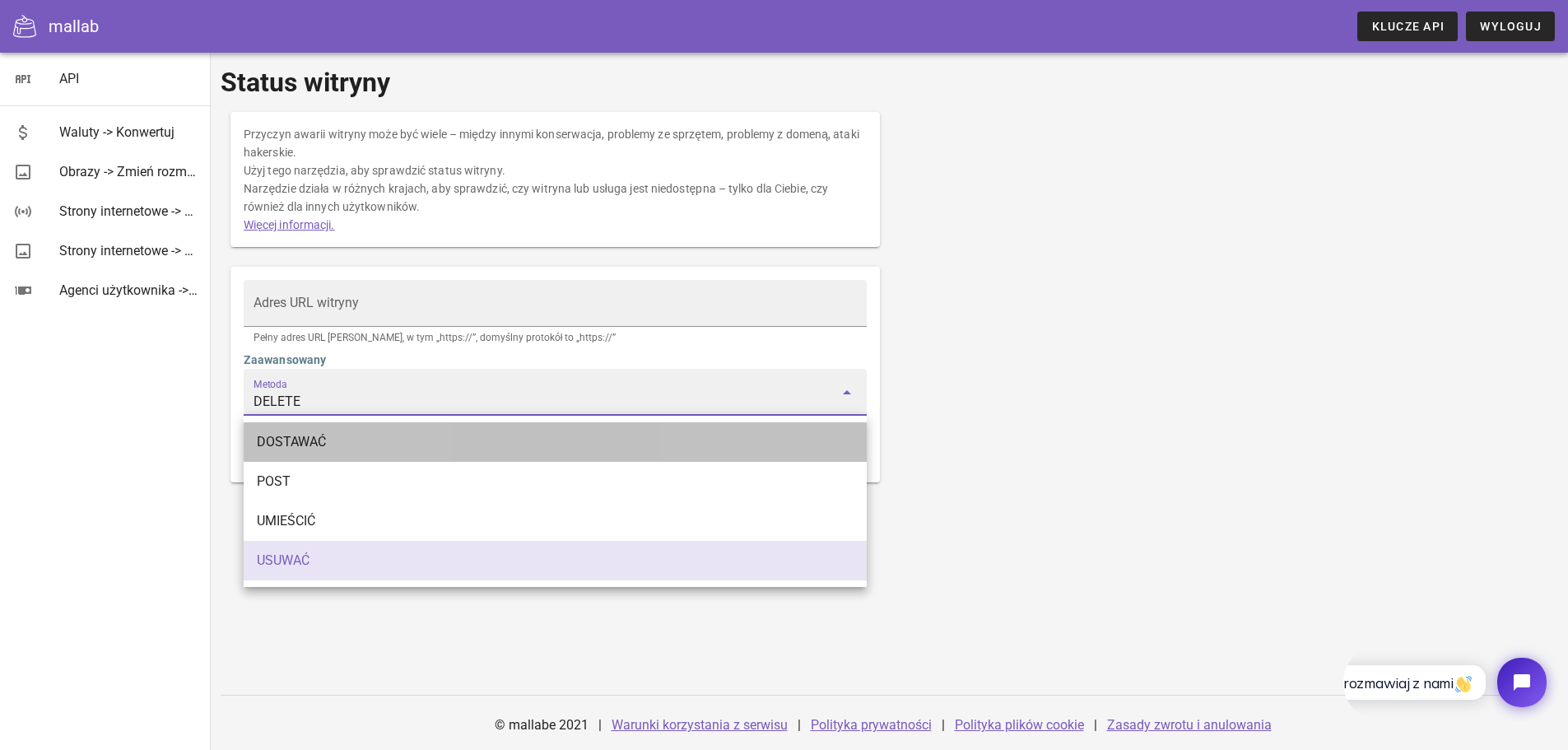
click at [517, 444] on div "DOSTAWAĆ" at bounding box center [555, 441] width 597 height 16
type input "GET"
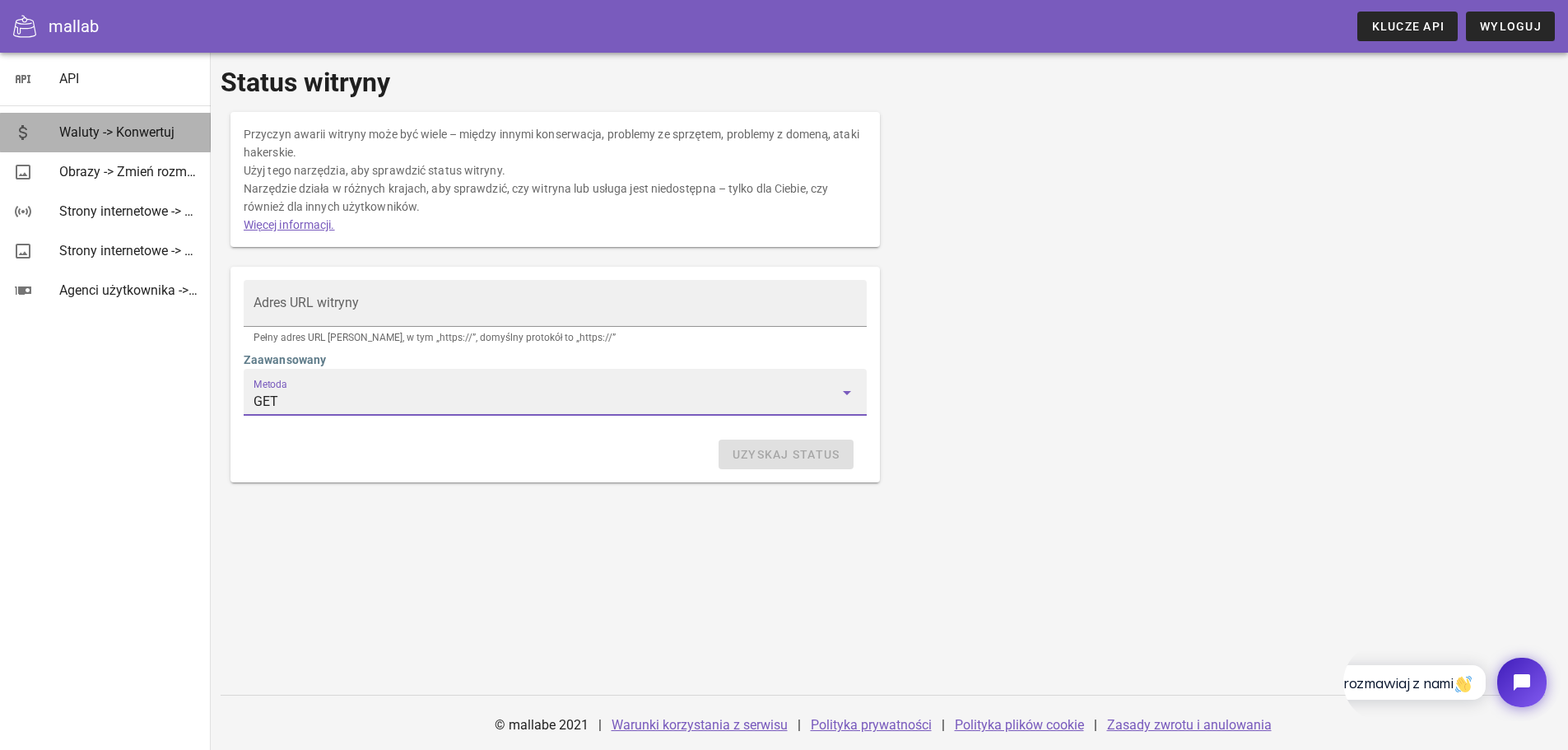
click at [119, 133] on font "Waluty -> Konwertuj" at bounding box center [117, 132] width 115 height 16
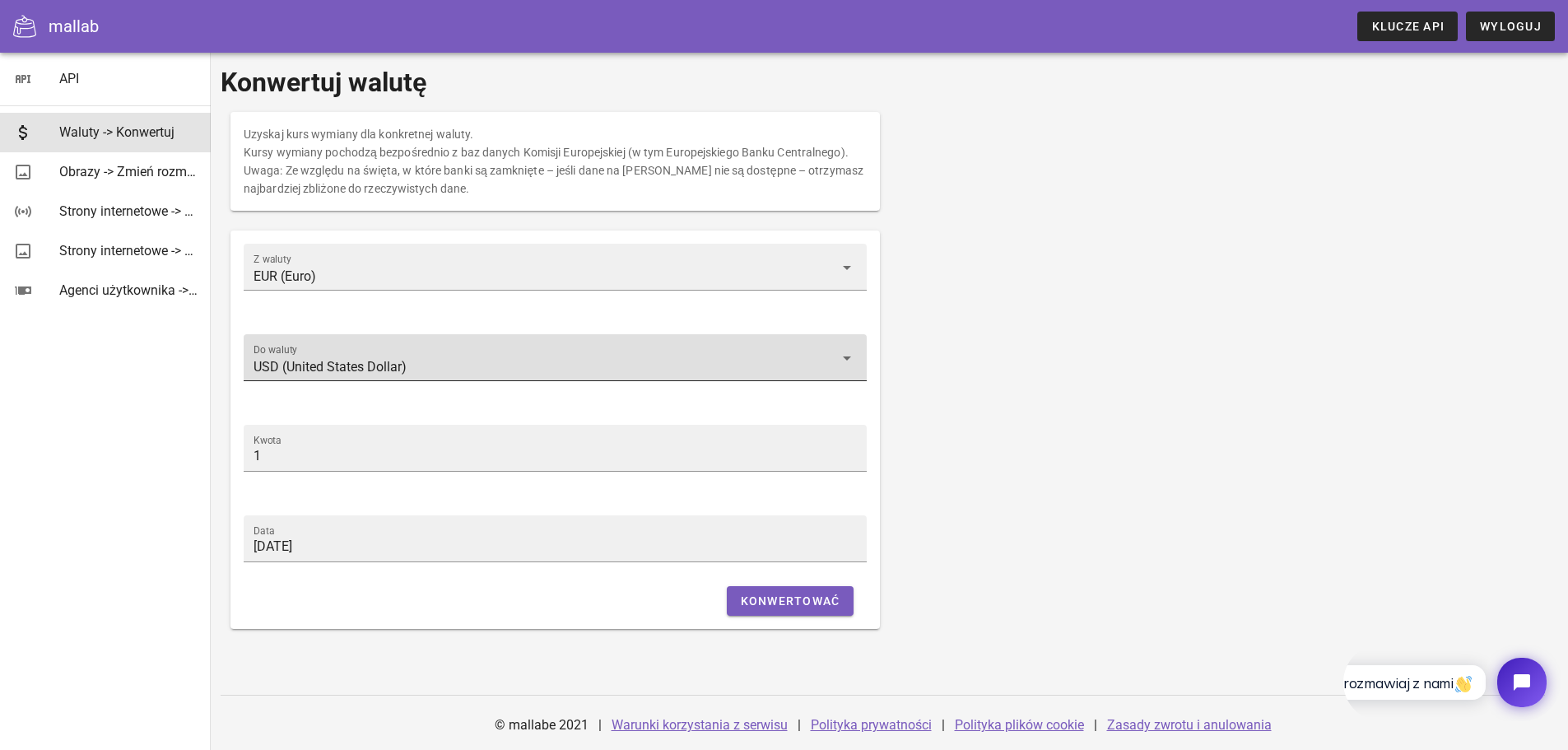
click at [844, 356] on icon at bounding box center [847, 359] width 20 height 20
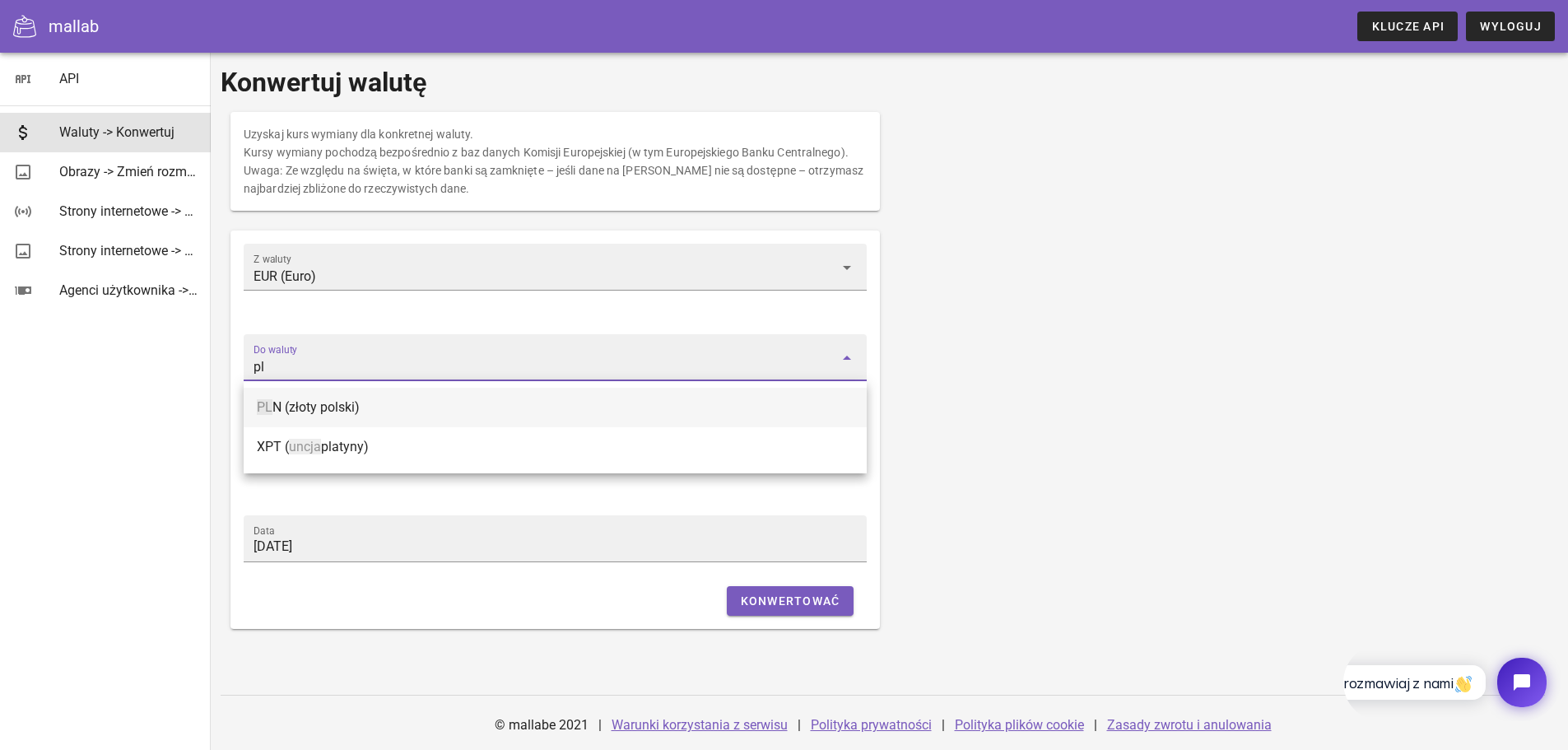
click at [316, 405] on font "N (złoty polski)" at bounding box center [316, 406] width 87 height 16
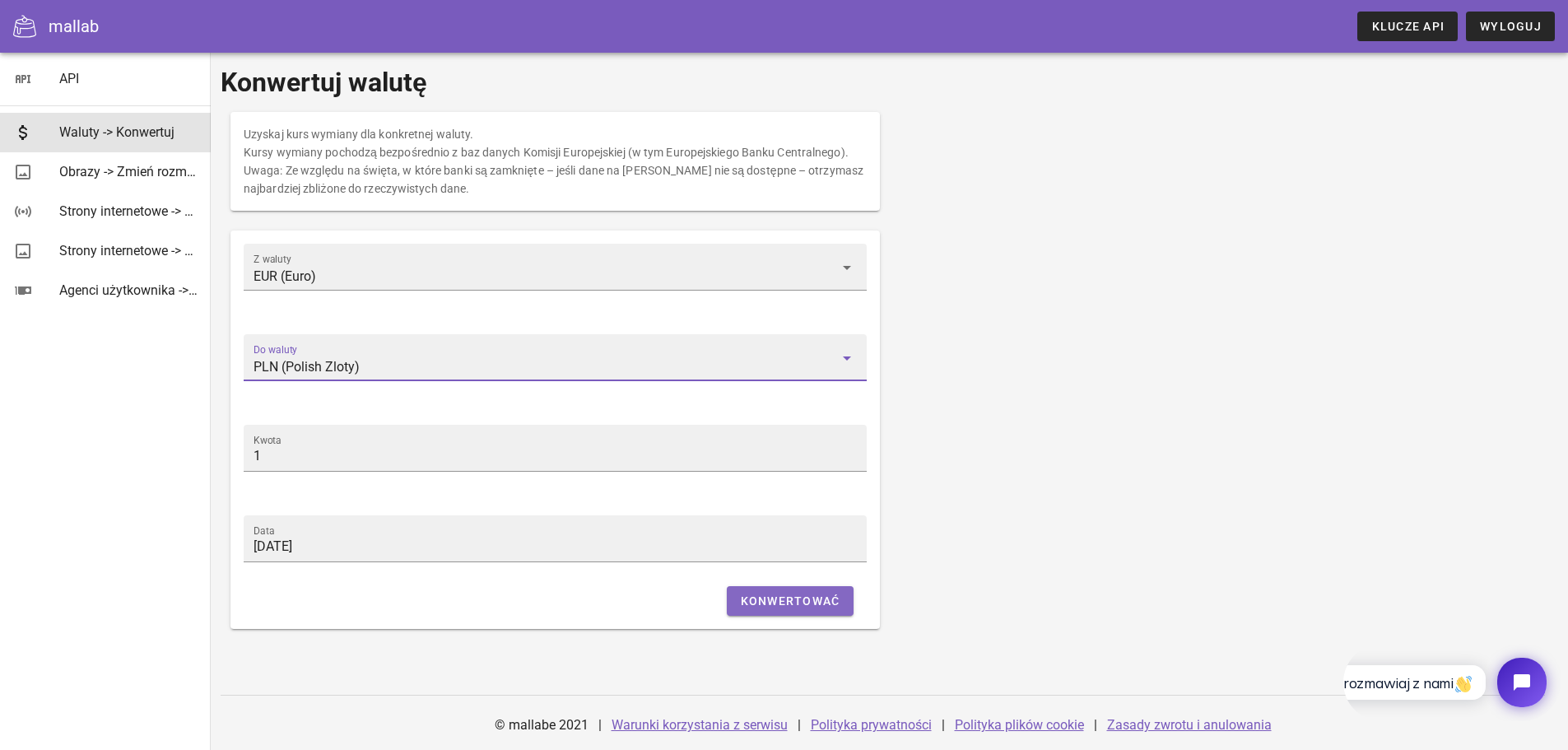
type input "PLN (Polish Zloty)"
click at [788, 604] on font "Konwertować" at bounding box center [790, 601] width 100 height 13
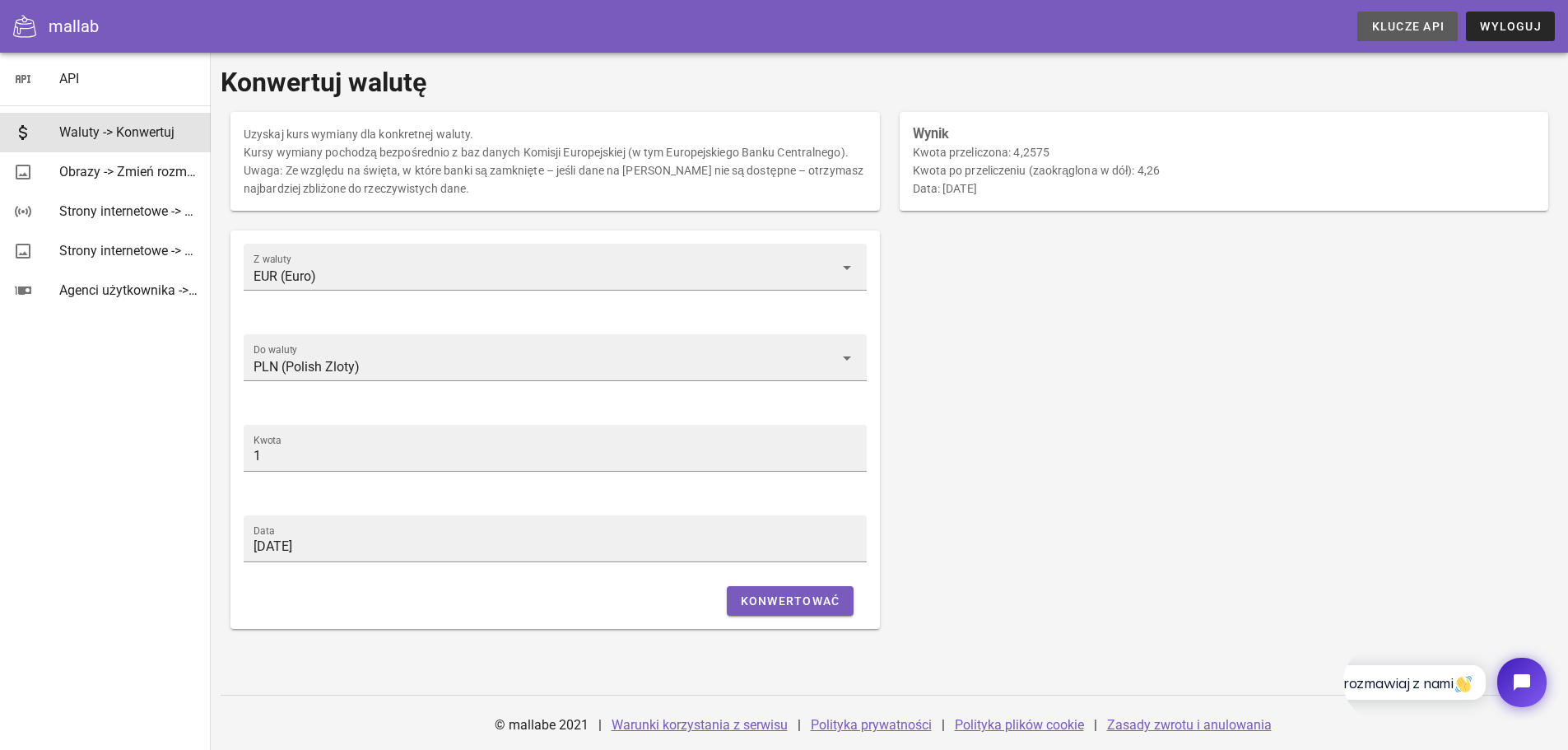
click at [1393, 26] on font "Klucze API" at bounding box center [1408, 26] width 73 height 13
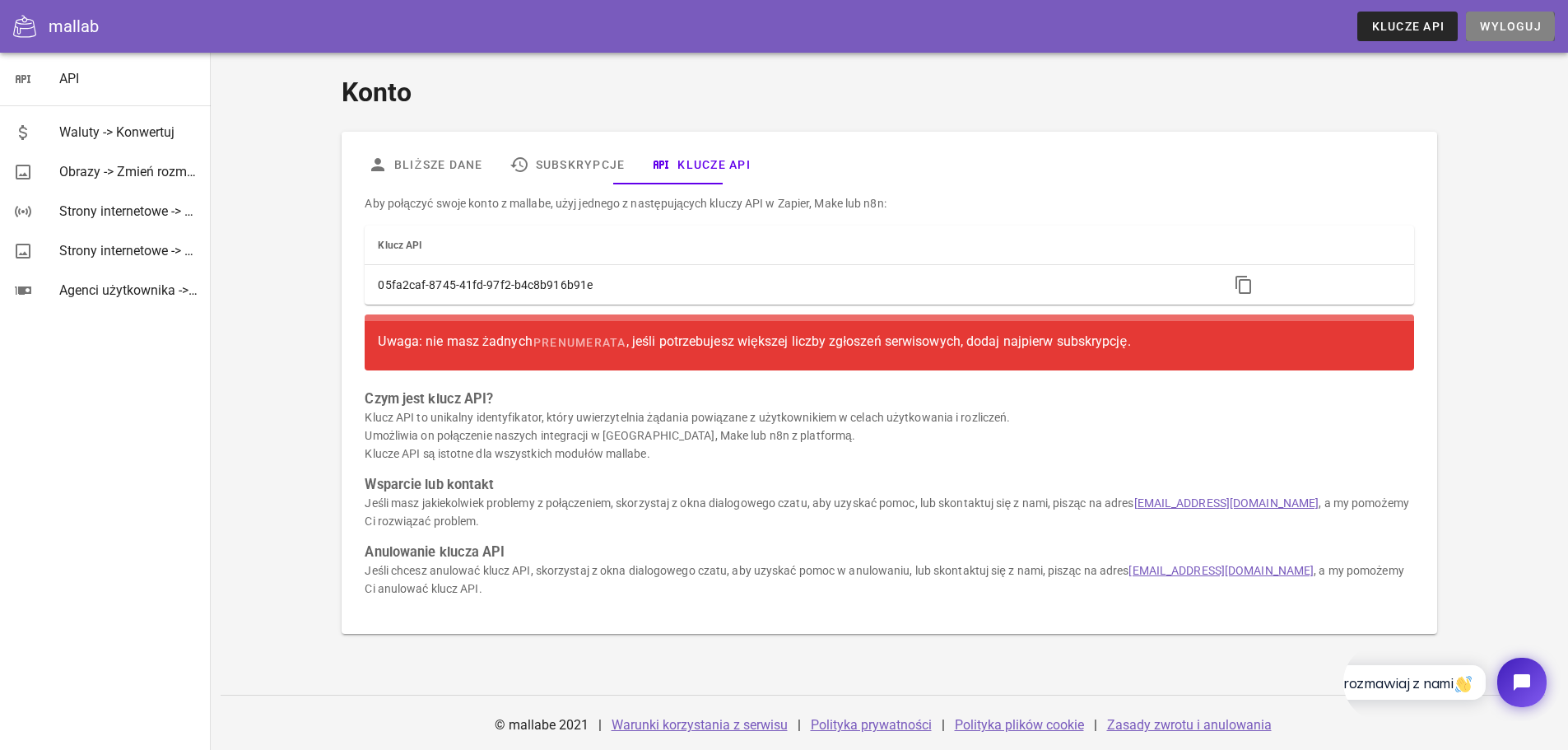
click at [1538, 27] on font "Wyloguj" at bounding box center [1510, 26] width 62 height 13
